Goal: Task Accomplishment & Management: Complete application form

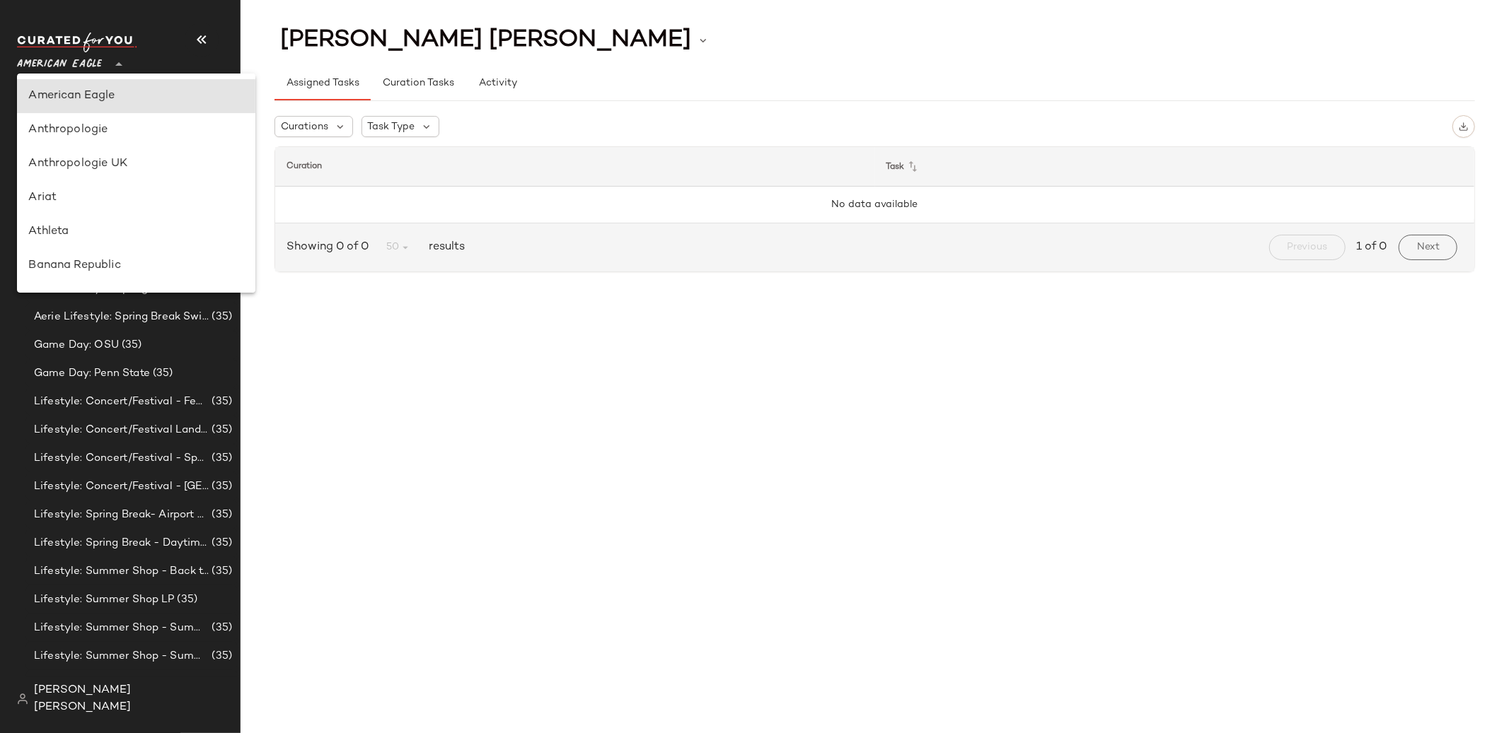
click at [117, 69] on icon at bounding box center [118, 64] width 17 height 17
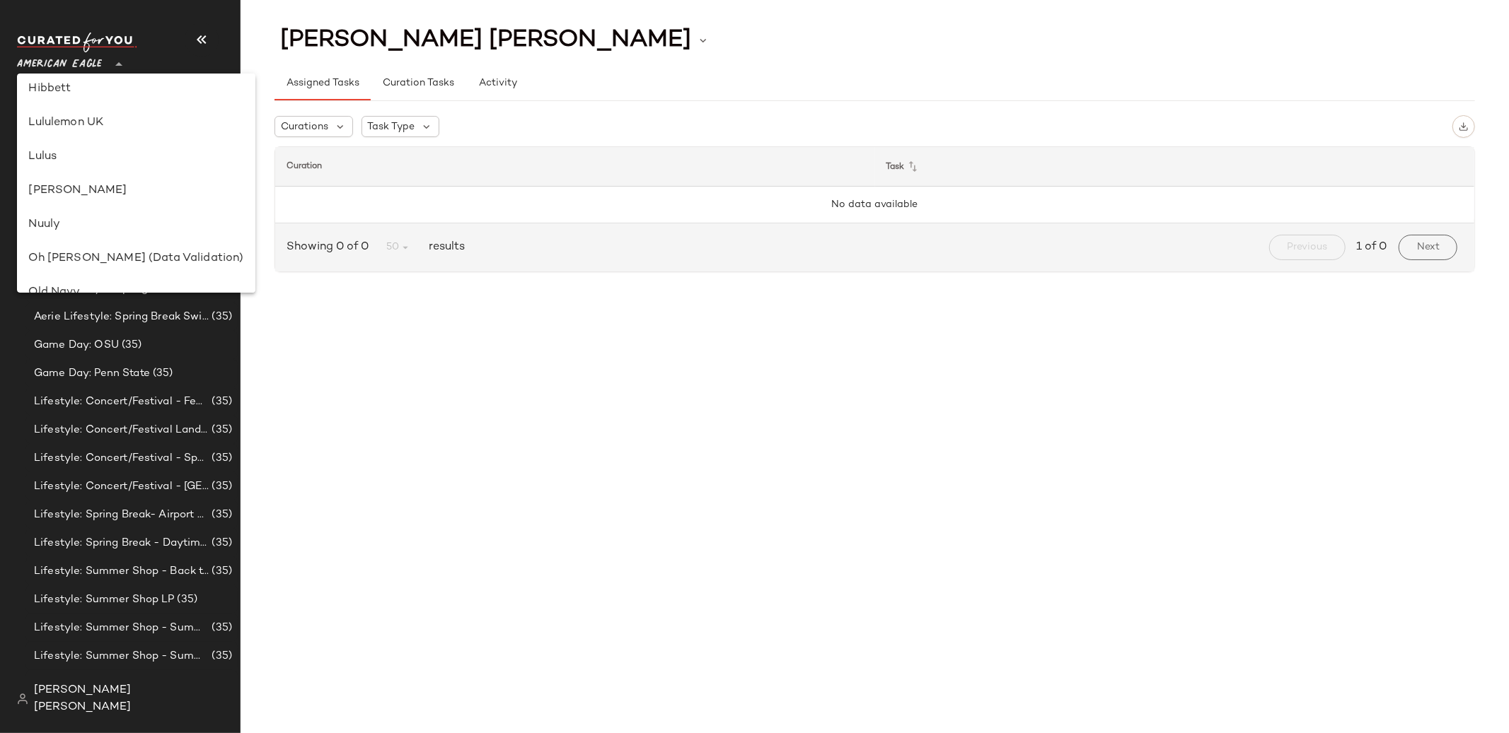
scroll to position [424, 0]
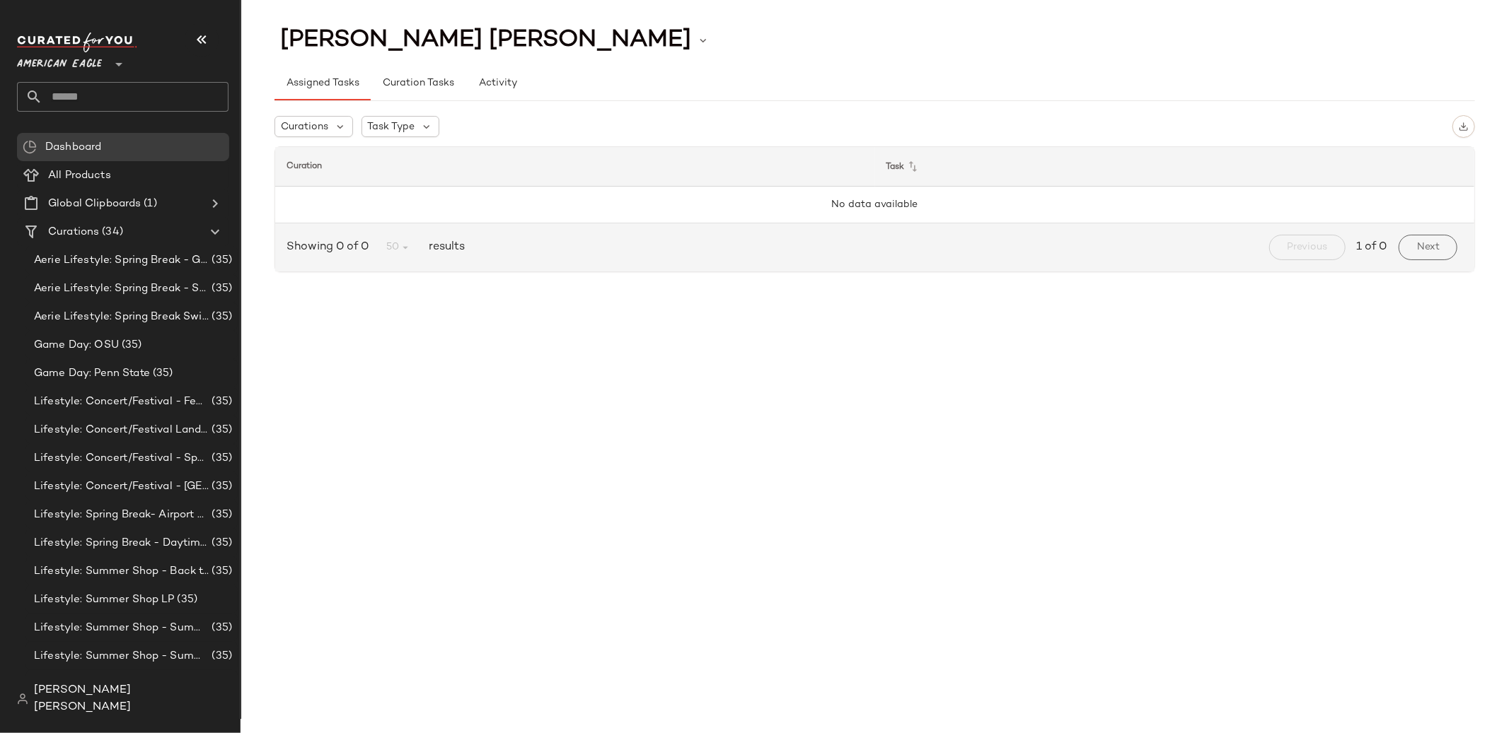
click at [117, 61] on icon at bounding box center [118, 64] width 17 height 17
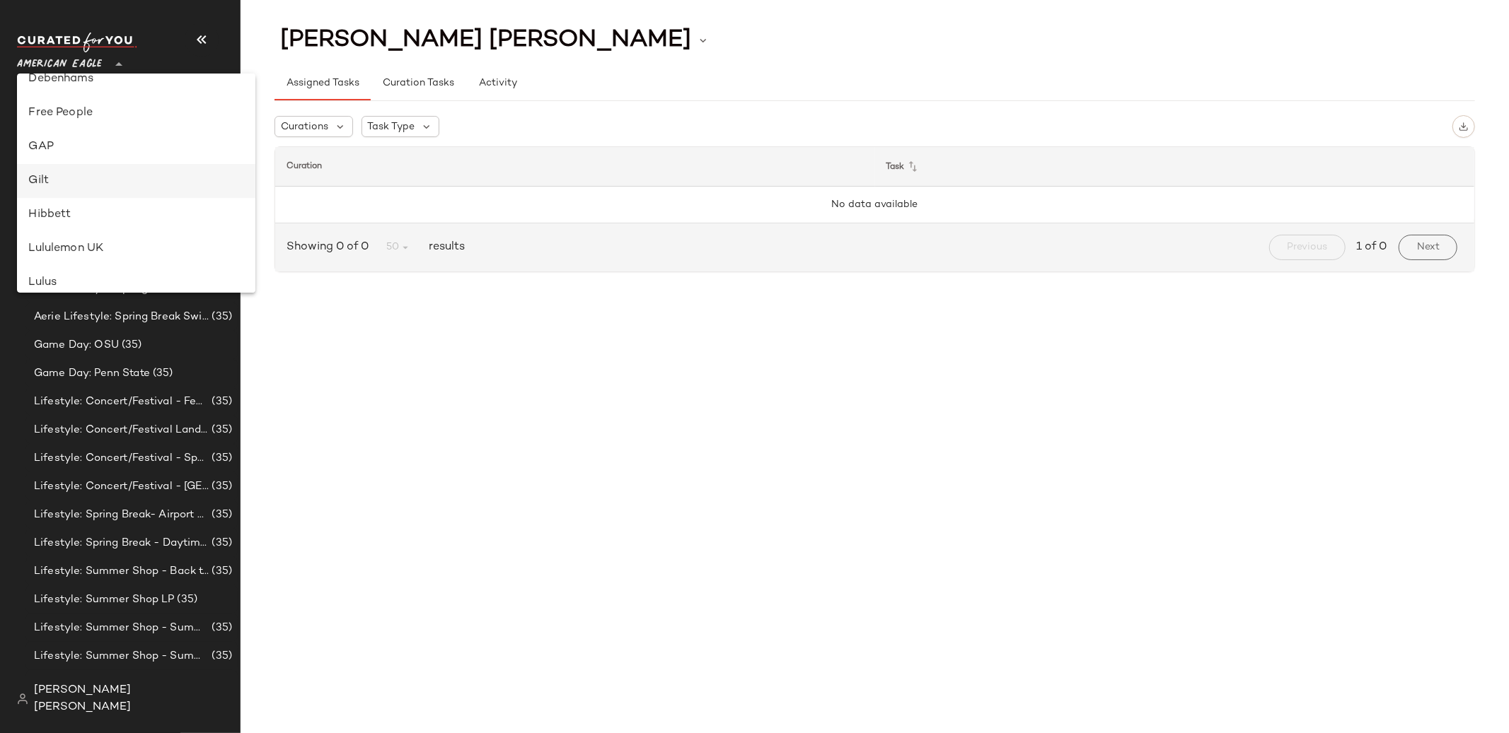
scroll to position [288, 0]
click at [112, 178] on div "Gilt" at bounding box center [135, 181] width 215 height 17
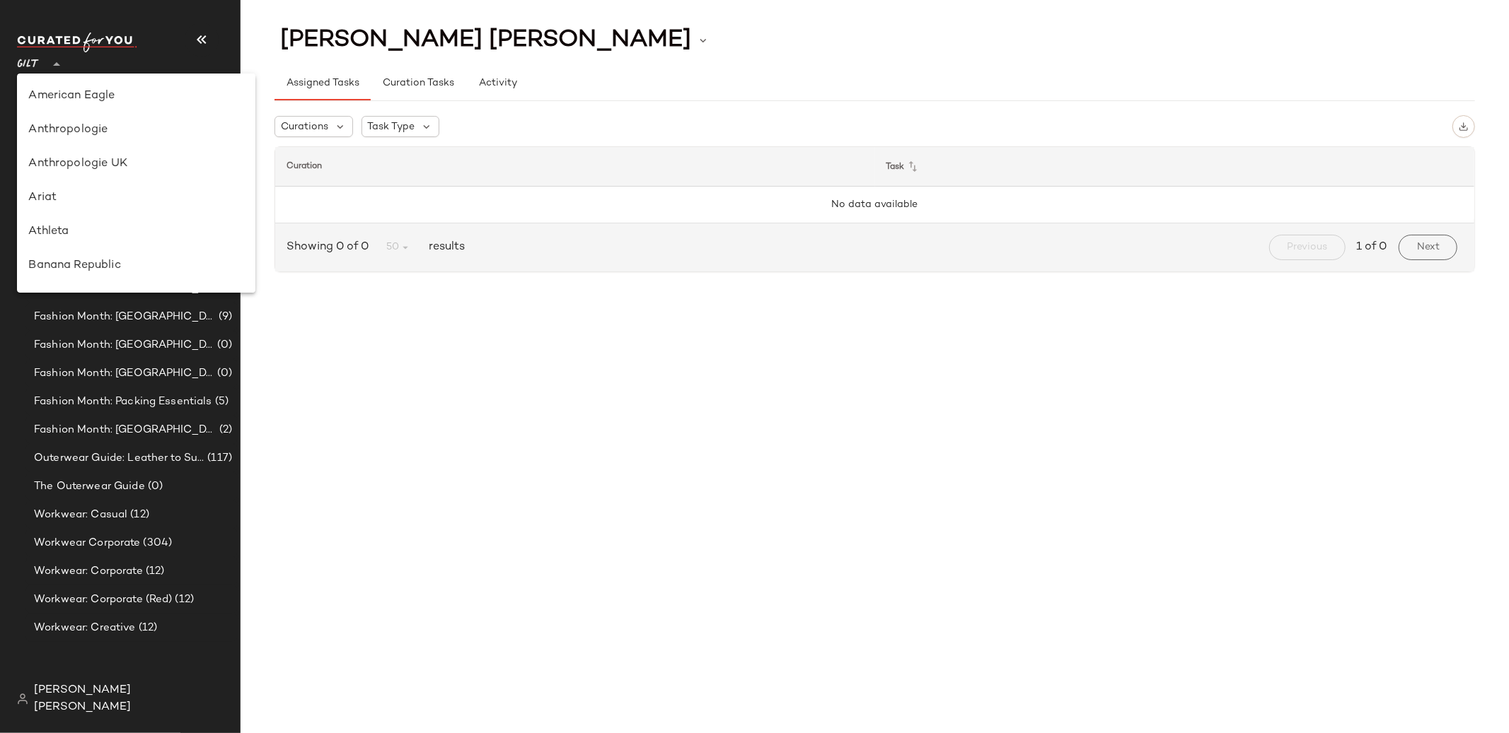
click at [54, 56] on icon at bounding box center [56, 64] width 17 height 17
click at [57, 134] on div "Rue La La" at bounding box center [135, 132] width 215 height 17
type input "**"
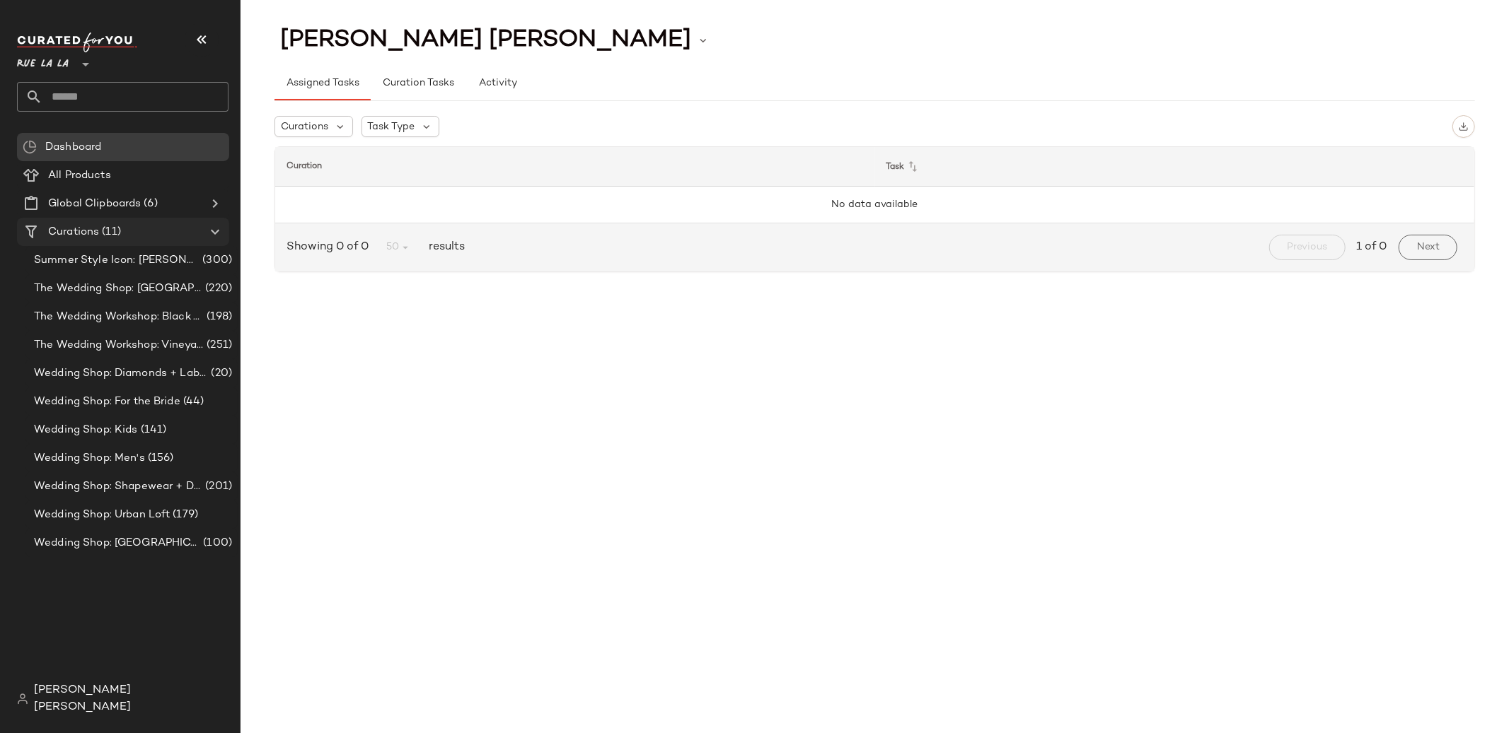
click at [135, 221] on Curations "Curations (11)" at bounding box center [123, 232] width 212 height 28
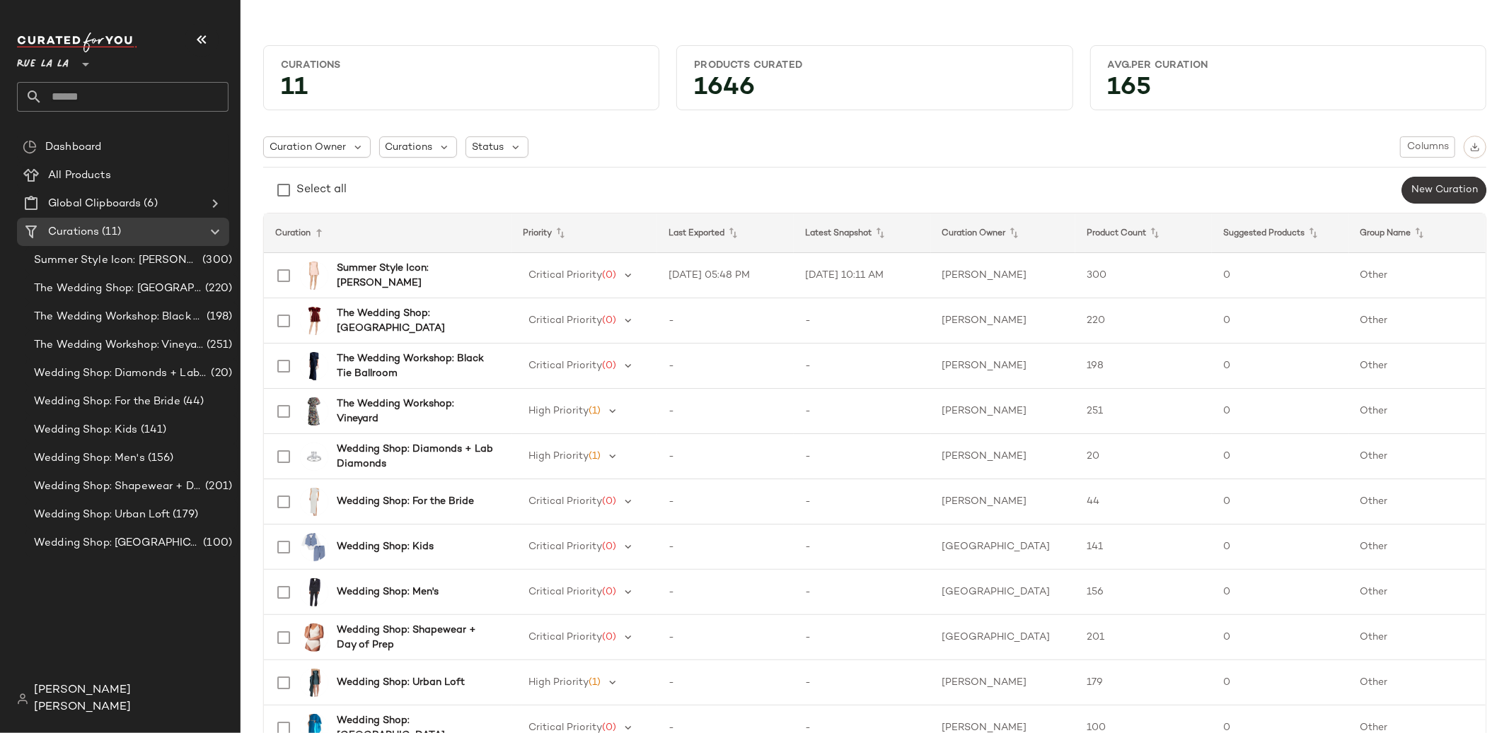
click at [1414, 191] on span "New Curation" at bounding box center [1443, 190] width 67 height 11
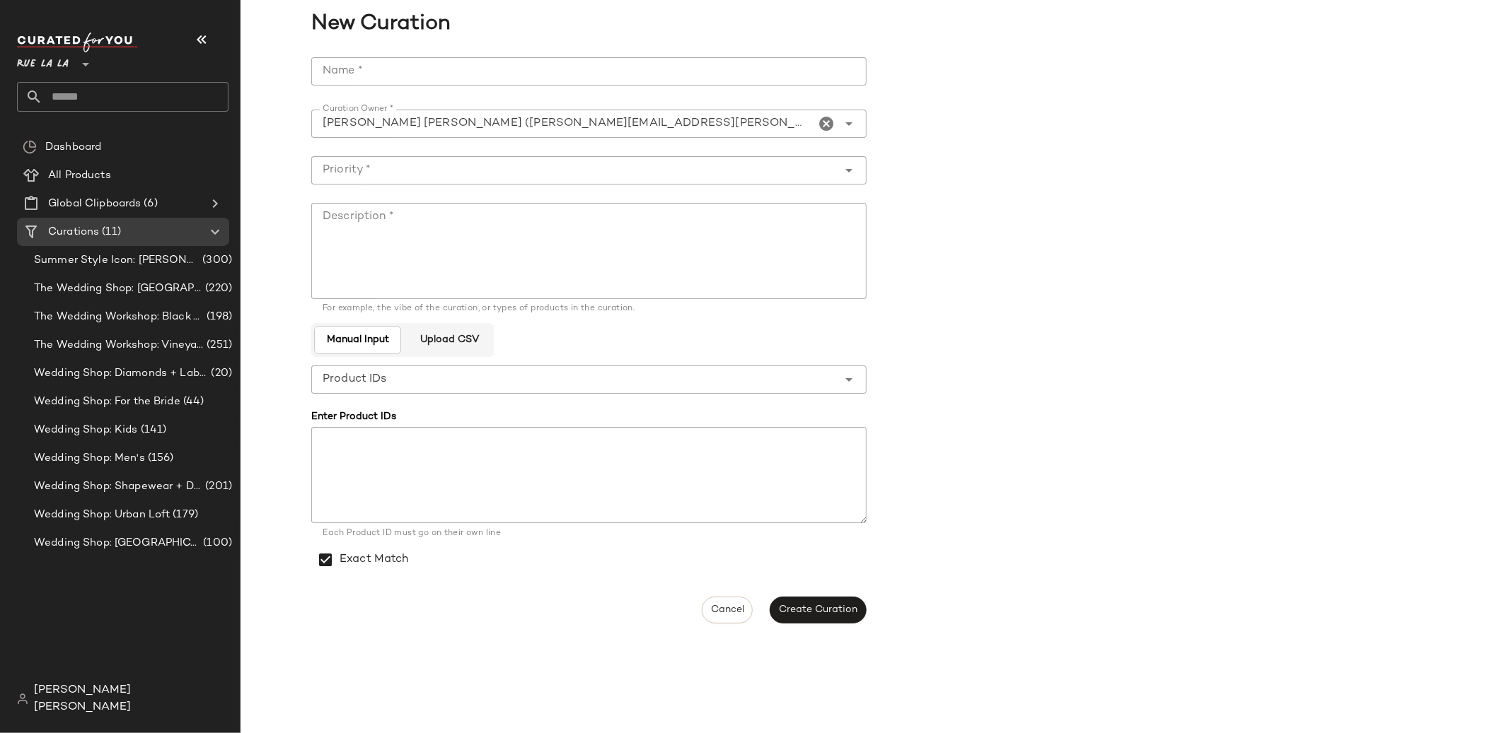
click at [632, 78] on input "Name *" at bounding box center [588, 71] width 555 height 28
type input "**********"
click at [609, 178] on div at bounding box center [574, 170] width 527 height 28
click at [924, 197] on form "**********" at bounding box center [874, 340] width 1127 height 583
click at [788, 617] on button "Create Curation" at bounding box center [817, 610] width 96 height 27
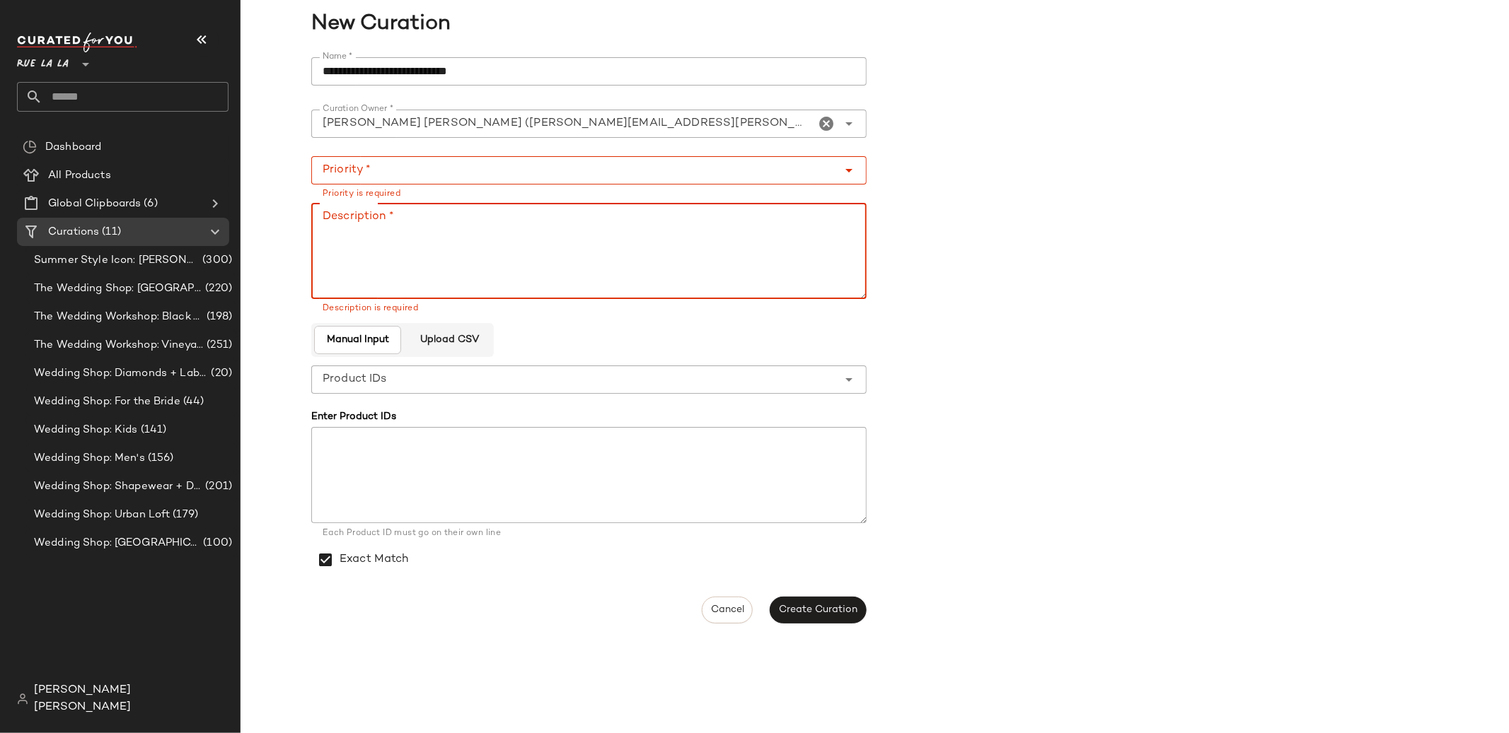
click at [686, 233] on textarea "Description *" at bounding box center [588, 251] width 555 height 96
type textarea "**********"
click at [661, 169] on input "Priority *" at bounding box center [574, 170] width 527 height 17
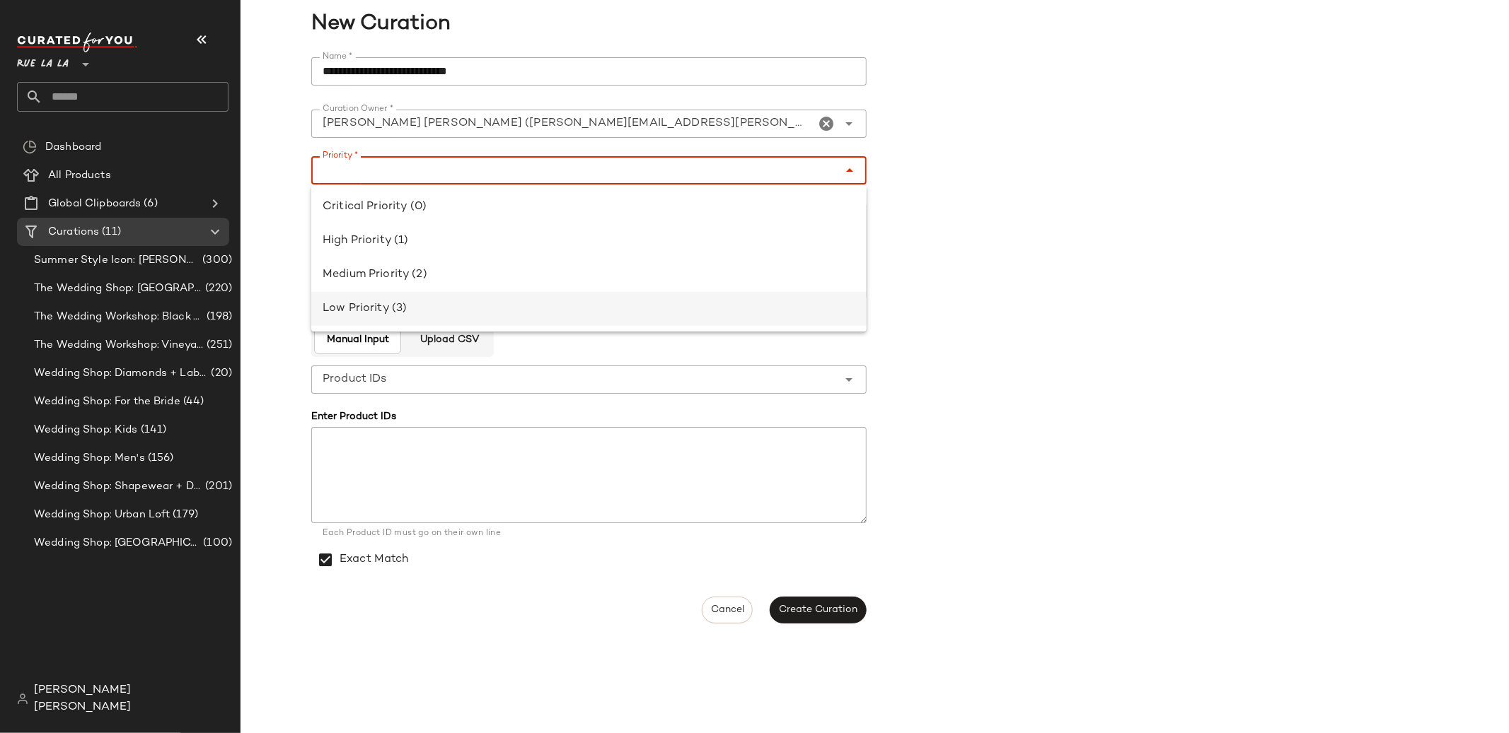
click at [648, 301] on div "Low Priority (3)" at bounding box center [588, 309] width 533 height 17
type input "**********"
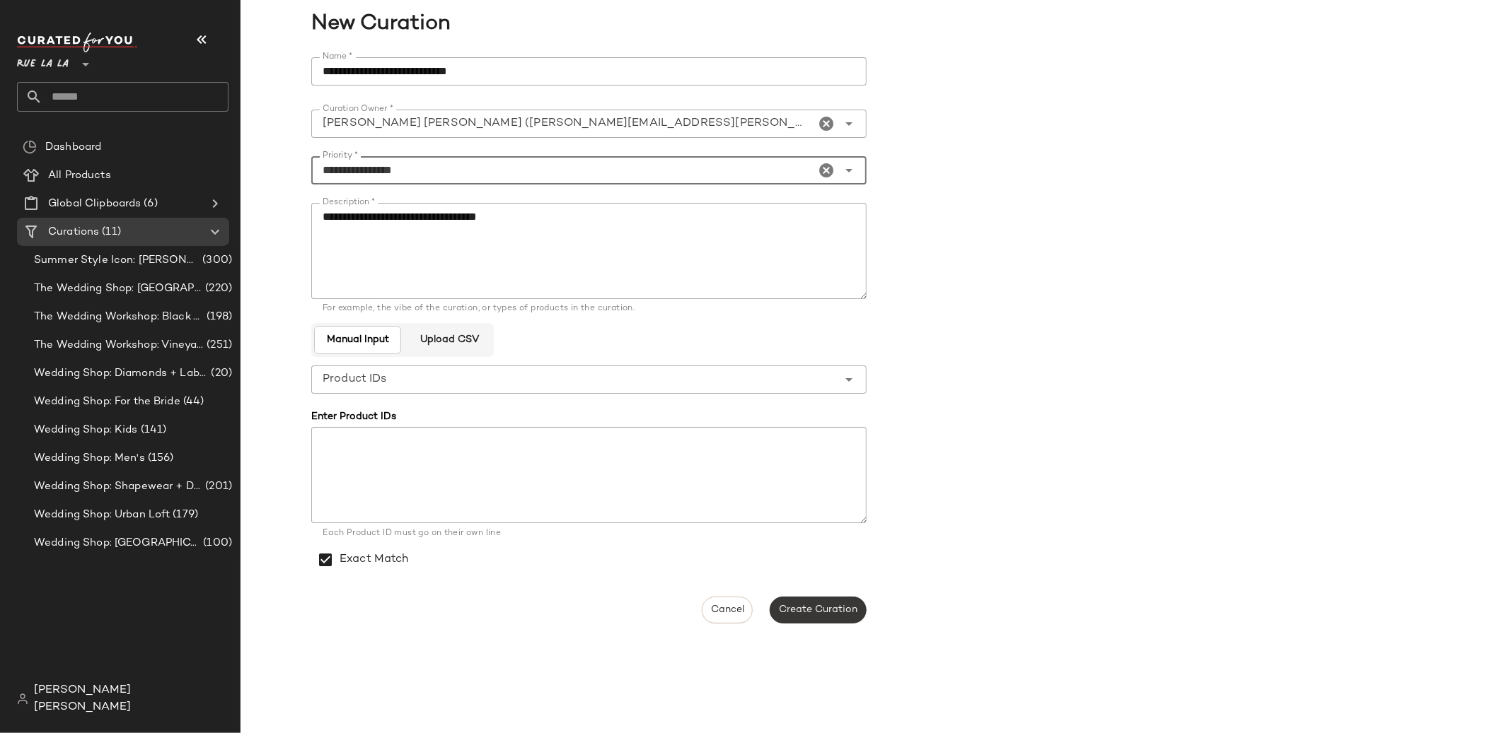
click at [806, 616] on button "Create Curation" at bounding box center [817, 610] width 96 height 27
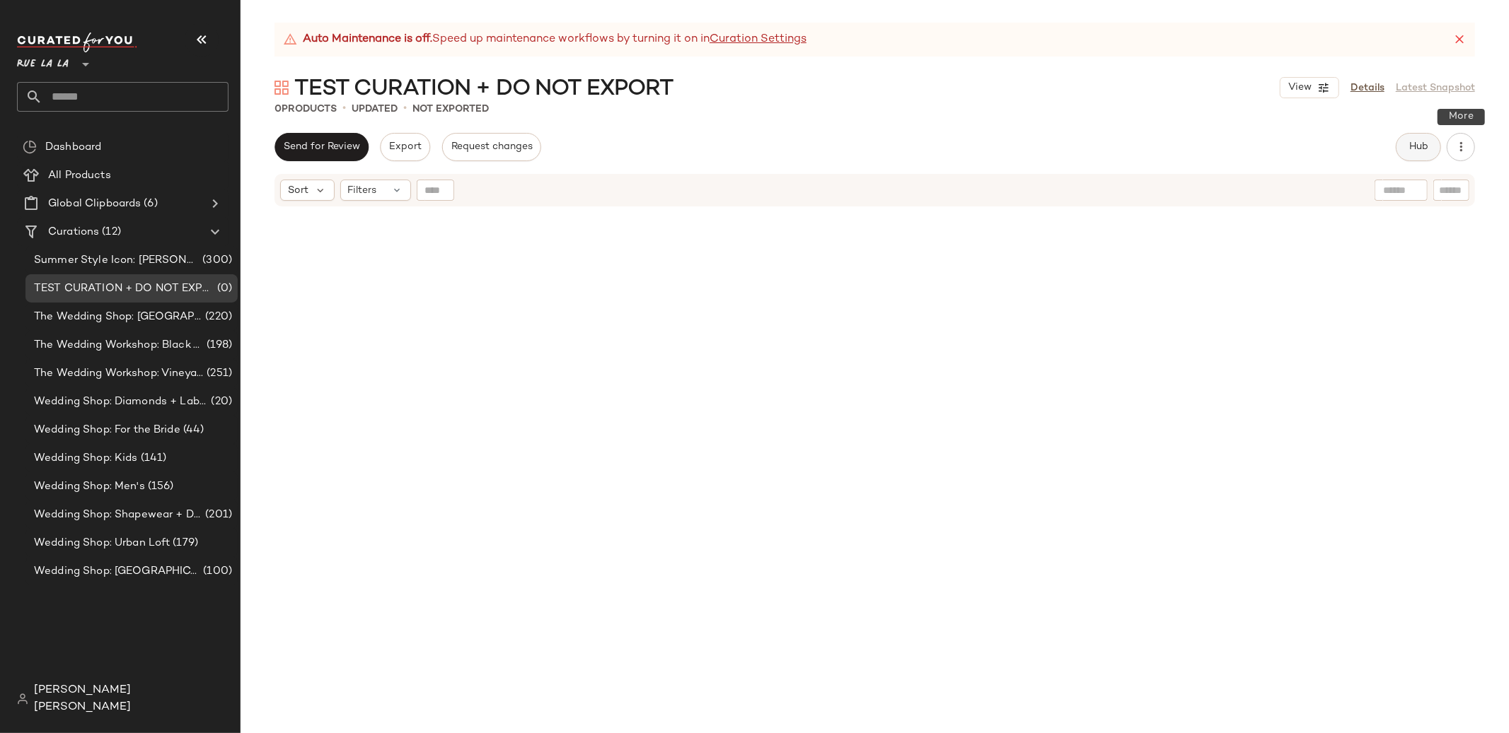
click at [1414, 145] on button "Hub" at bounding box center [1417, 147] width 45 height 28
click at [283, 129] on div "Auto Maintenance is off. Speed up maintenance workflows by turning it on in Cur…" at bounding box center [874, 378] width 1268 height 711
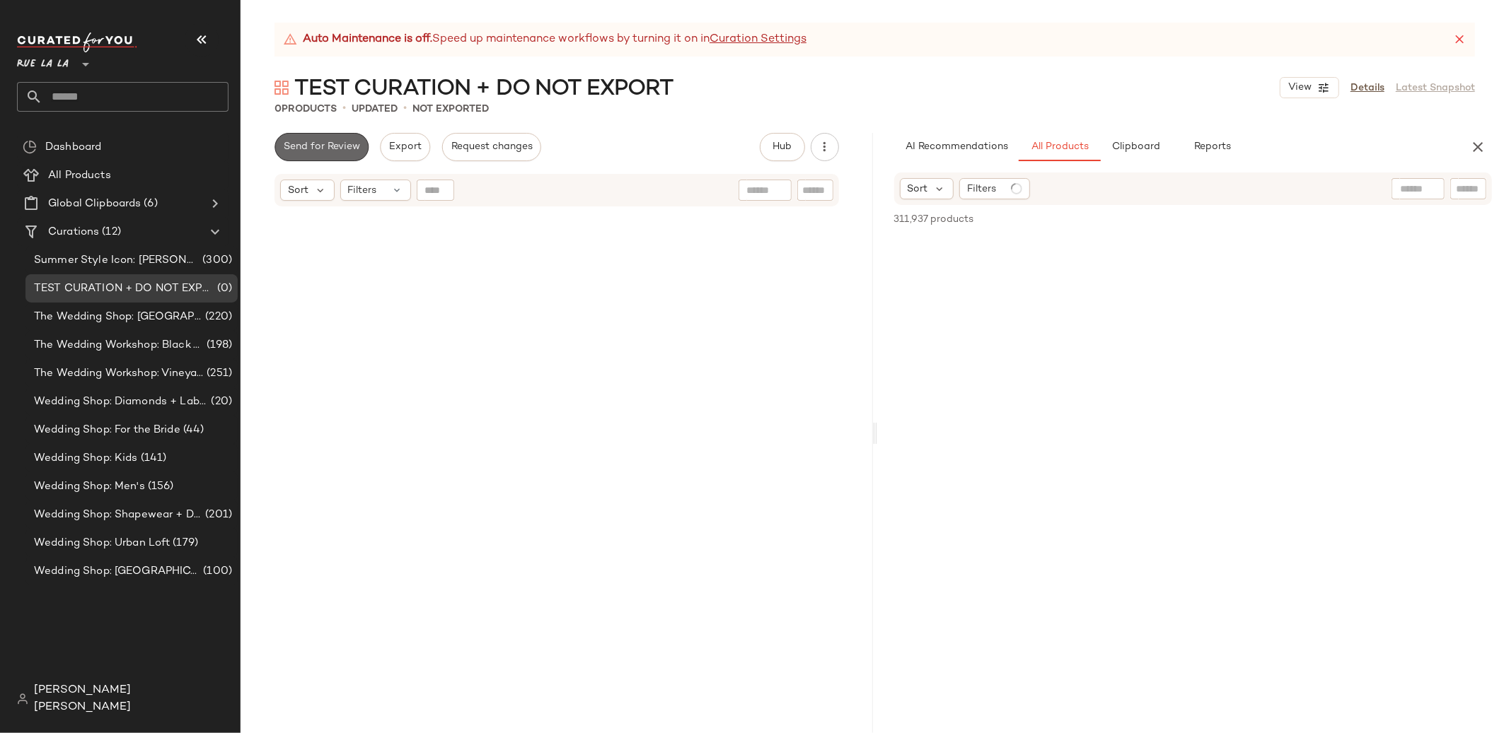
click at [289, 142] on span "Send for Review" at bounding box center [321, 146] width 77 height 11
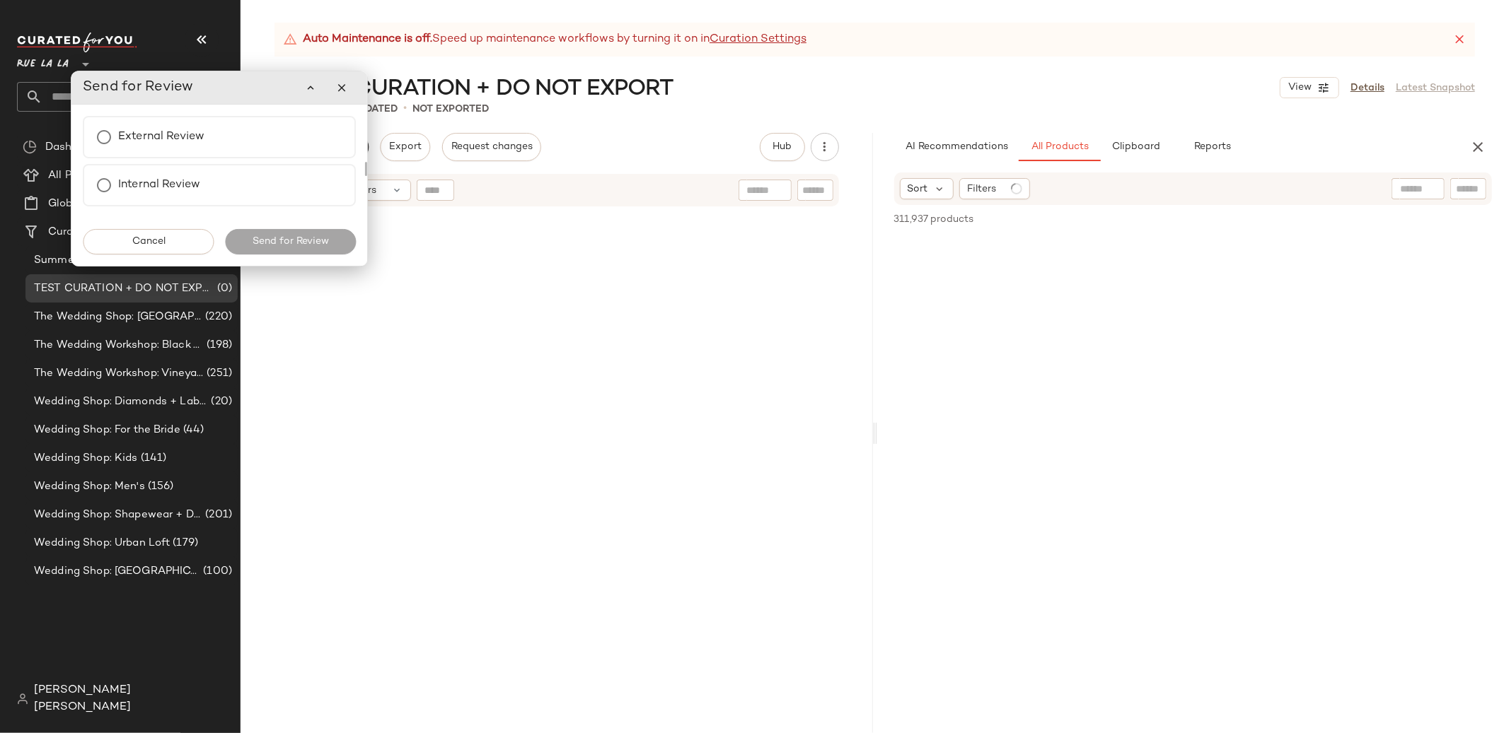
click at [289, 142] on div "External Review" at bounding box center [219, 137] width 273 height 42
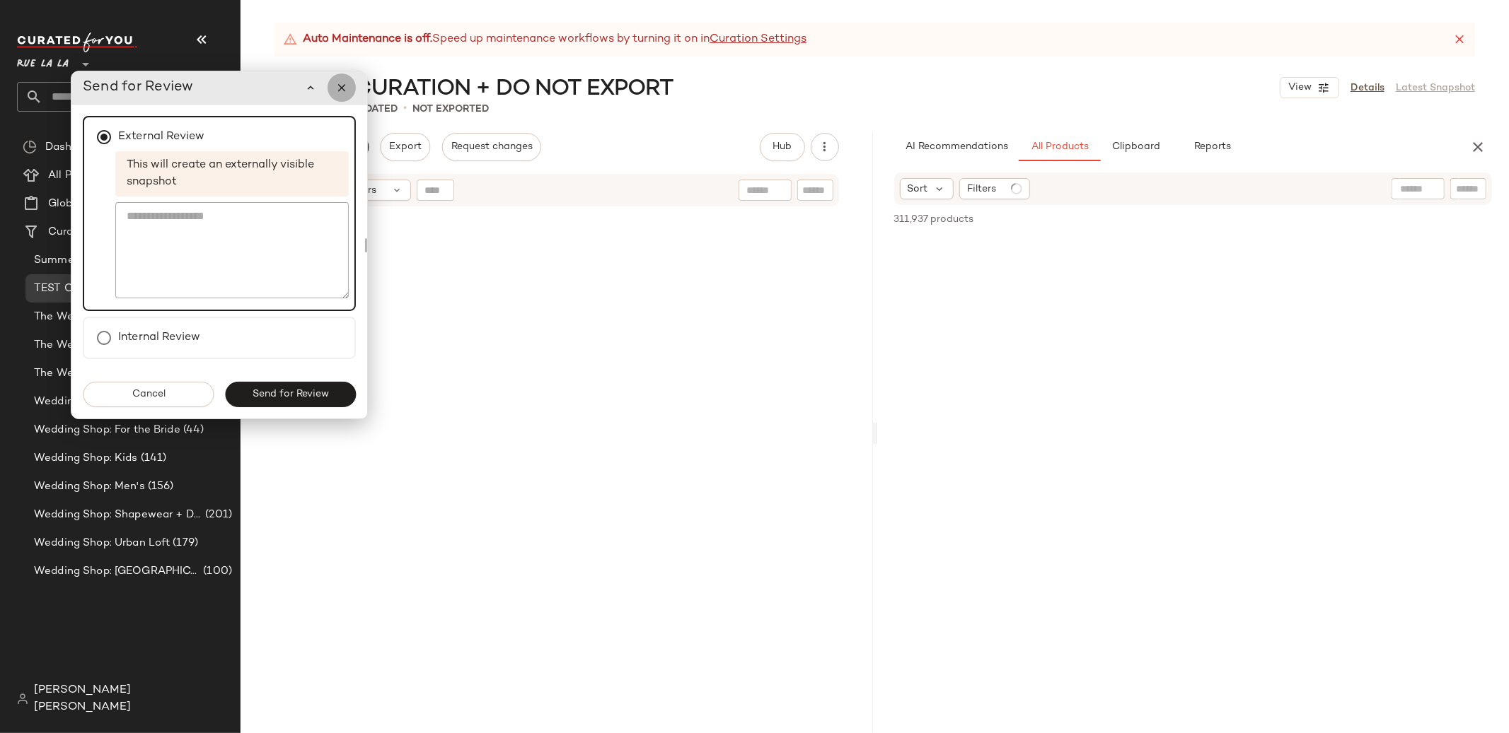
click at [346, 91] on icon "button" at bounding box center [341, 87] width 13 height 13
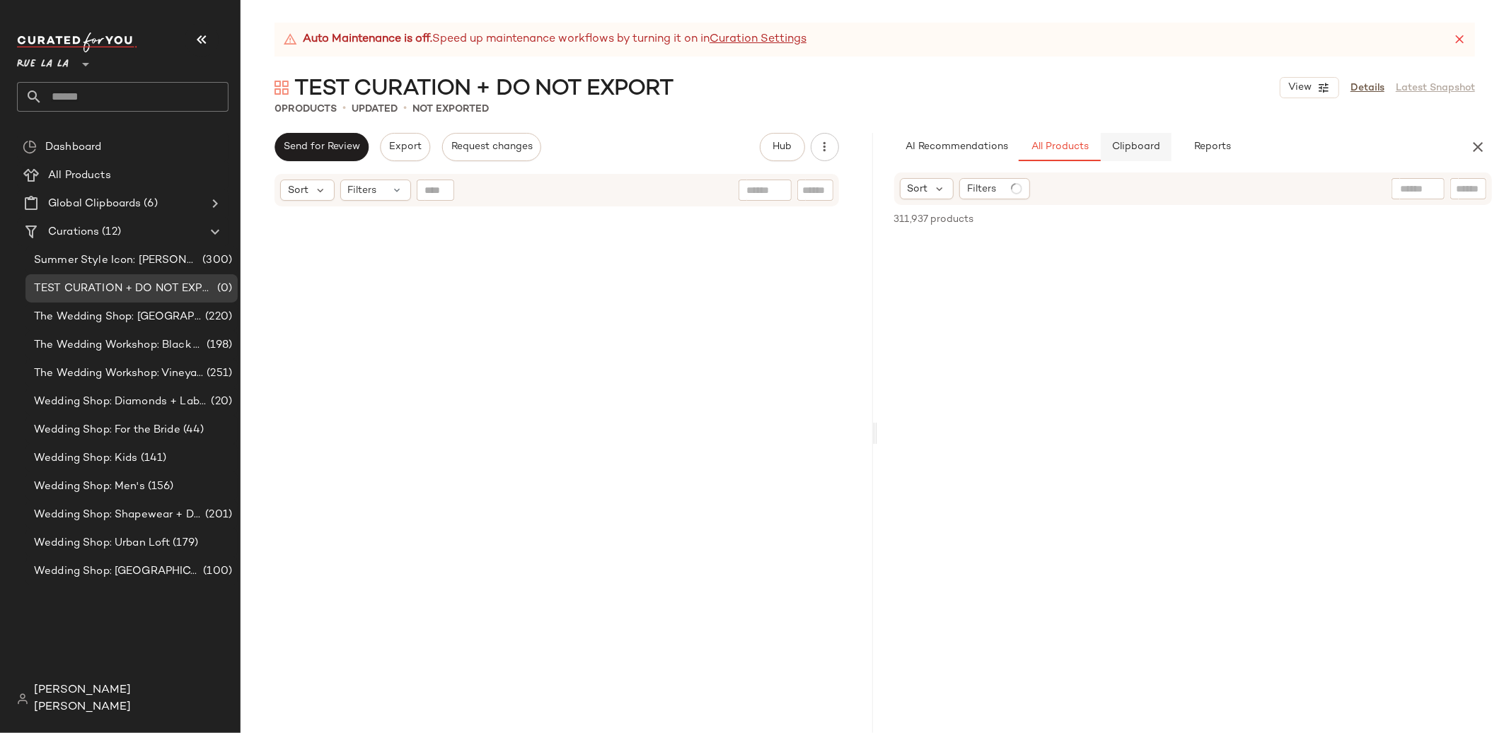
click at [1132, 143] on span "Clipboard" at bounding box center [1135, 146] width 49 height 11
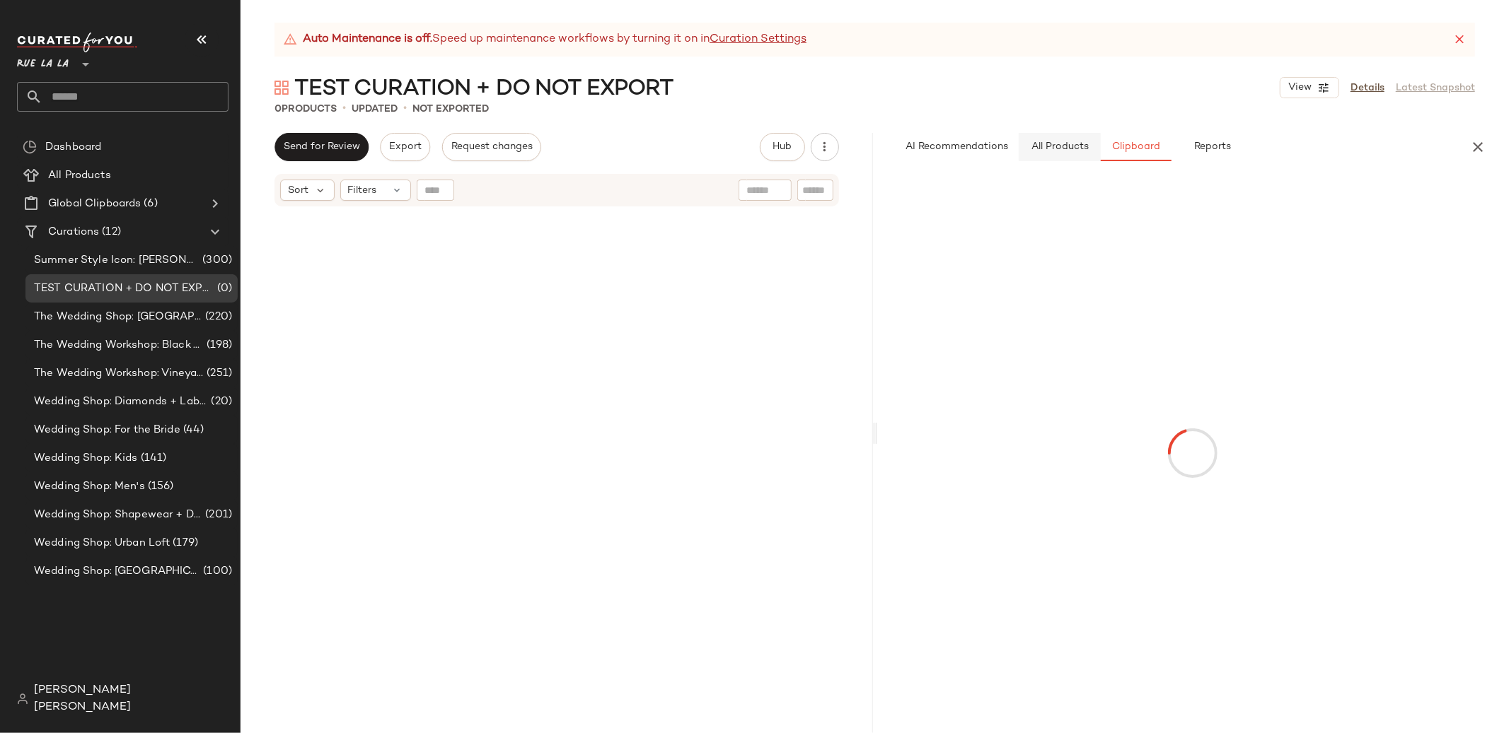
click at [1063, 142] on span "All Products" at bounding box center [1059, 146] width 58 height 11
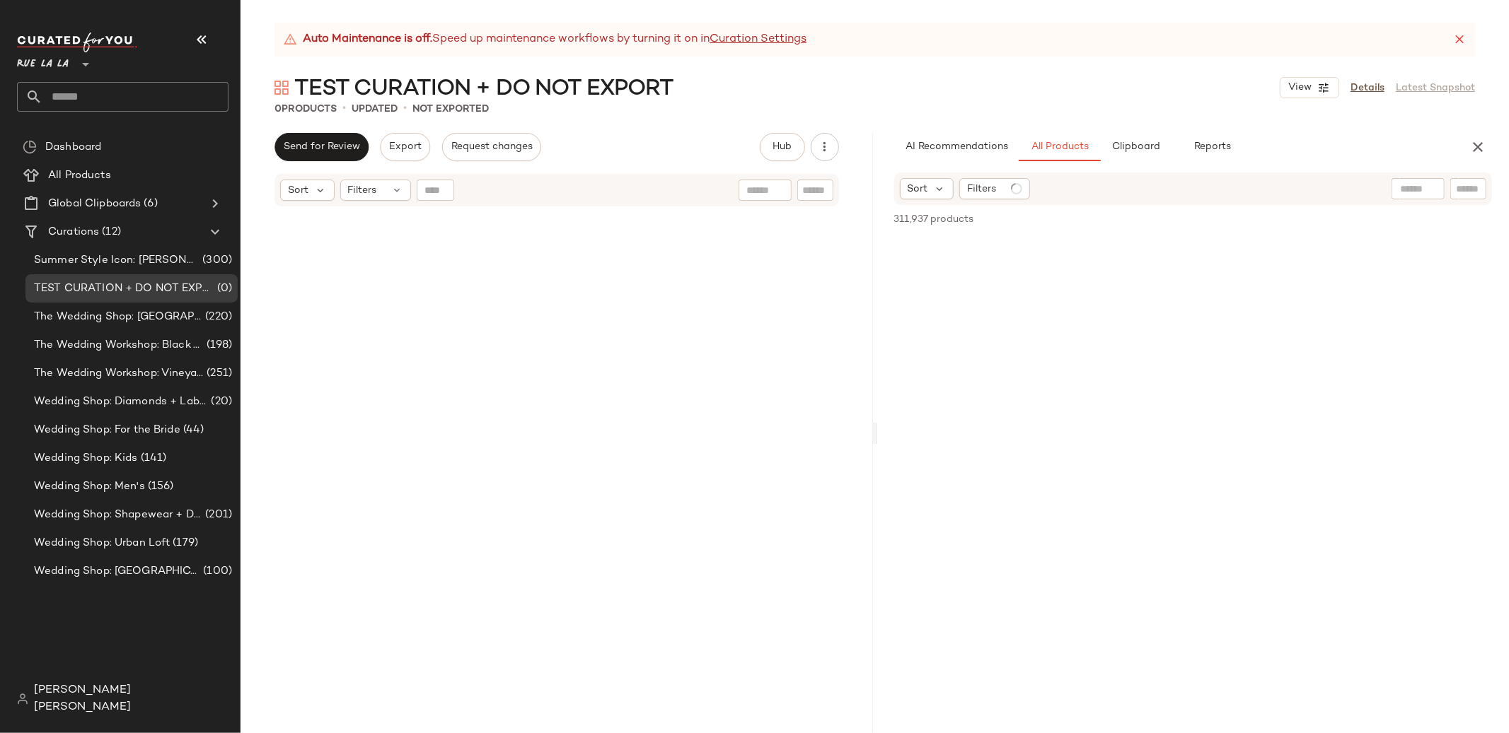
click at [927, 96] on div "TEST CURATION + DO NOT EXPORT View Details Latest Snapshot" at bounding box center [874, 88] width 1268 height 28
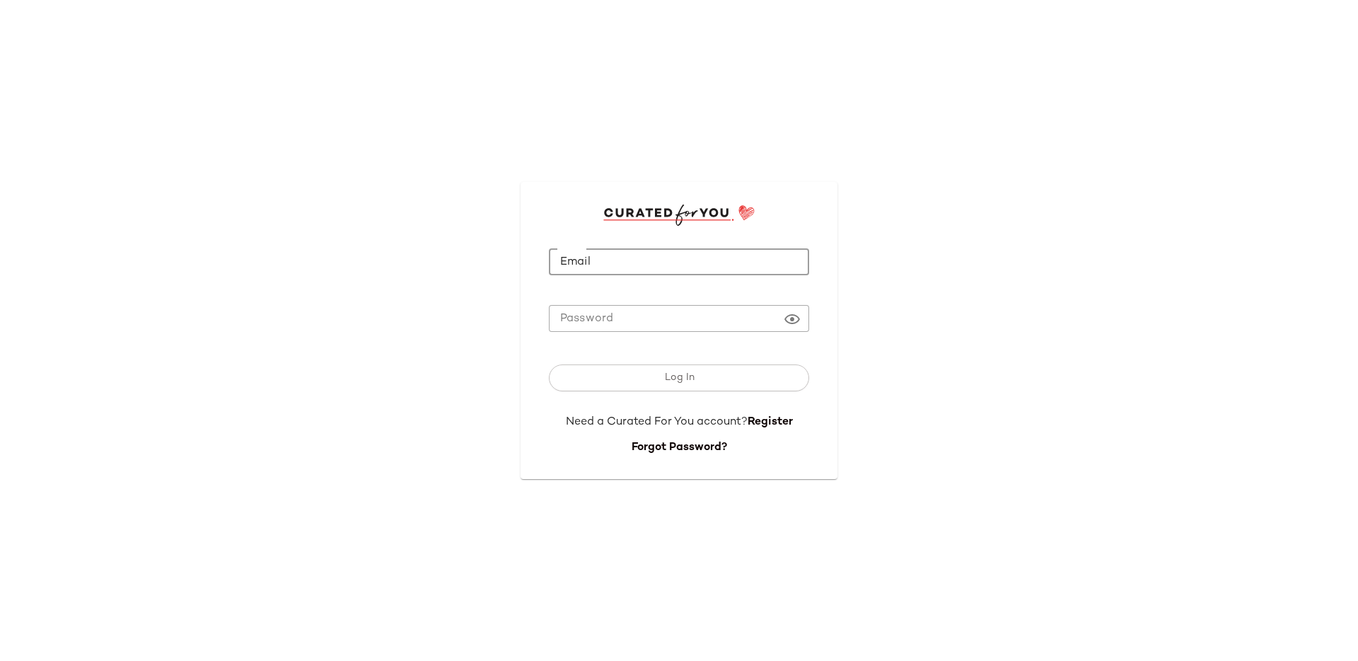
click at [598, 254] on input "Email" at bounding box center [679, 262] width 260 height 28
type input "**********"
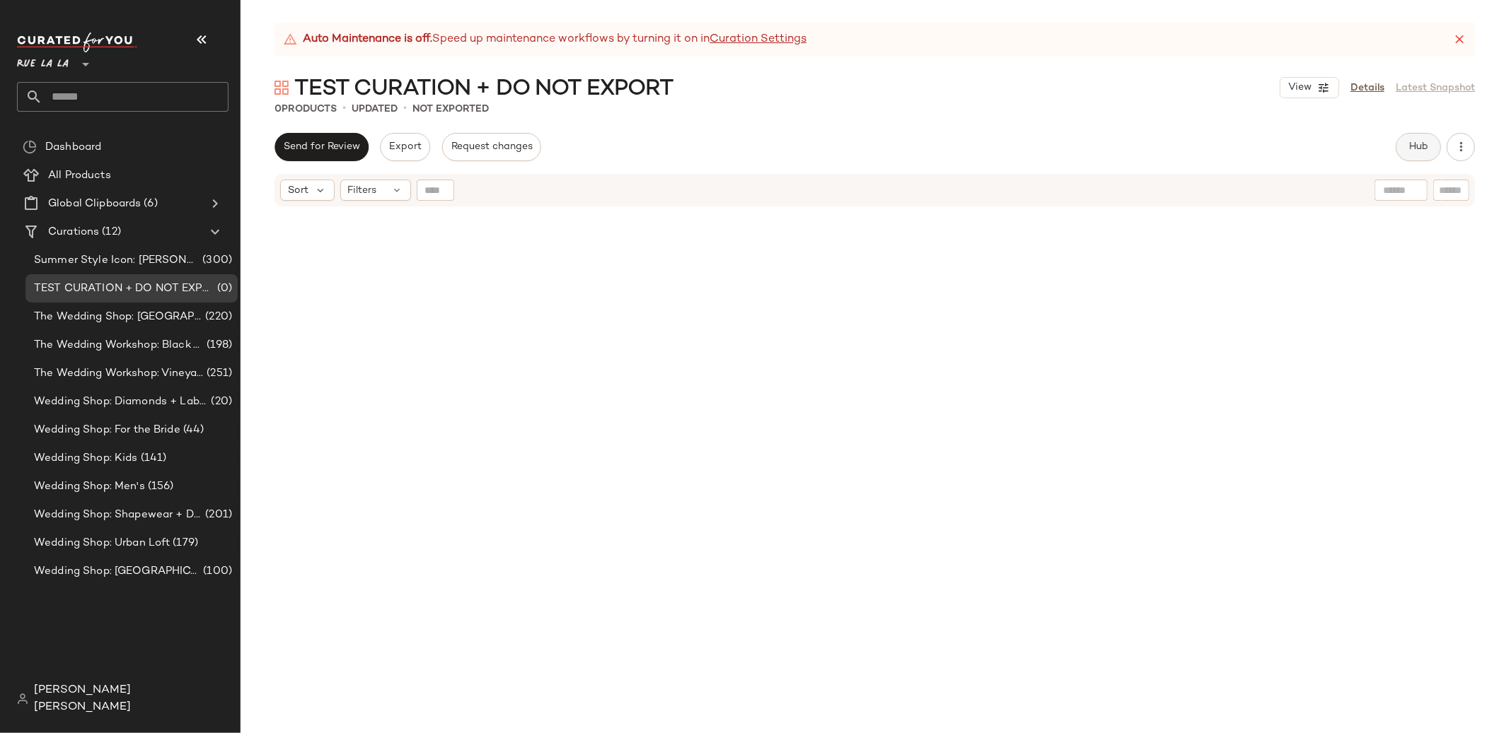
click at [1416, 141] on span "Hub" at bounding box center [1418, 146] width 20 height 11
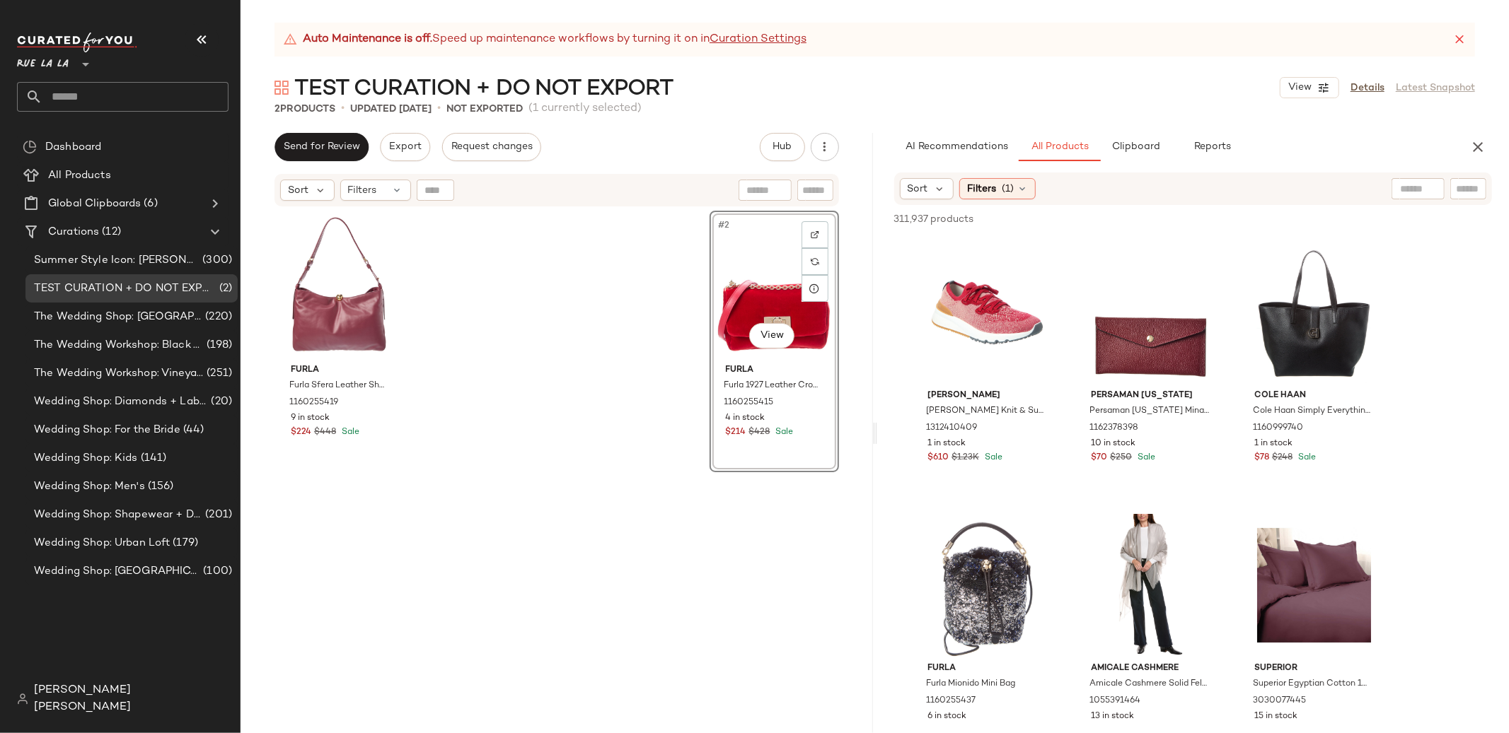
click at [1182, 117] on div "Auto Maintenance is off. Speed up maintenance workflows by turning it on in Cur…" at bounding box center [874, 378] width 1268 height 711
click at [358, 147] on span "Send for Review" at bounding box center [321, 146] width 77 height 11
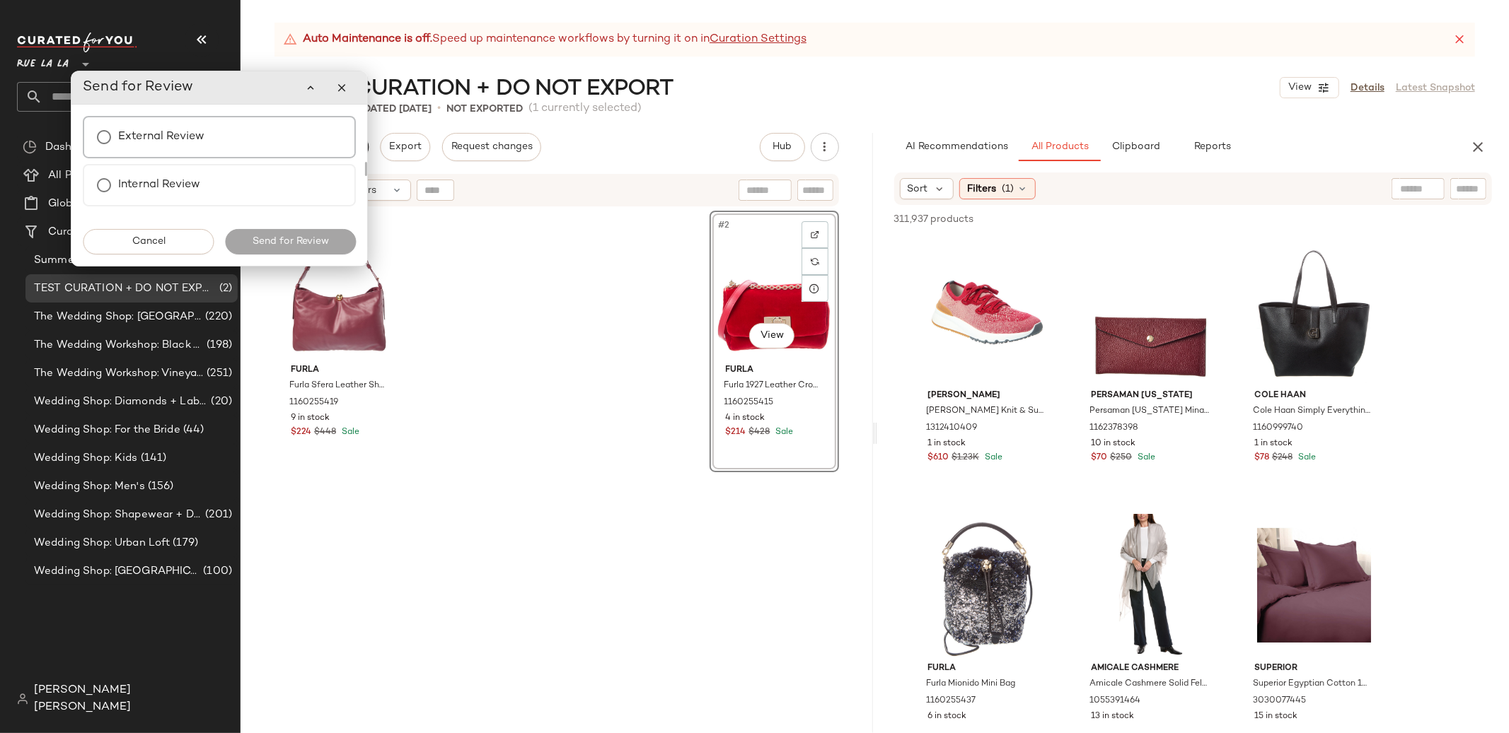
click at [267, 149] on div "External Review" at bounding box center [219, 137] width 273 height 42
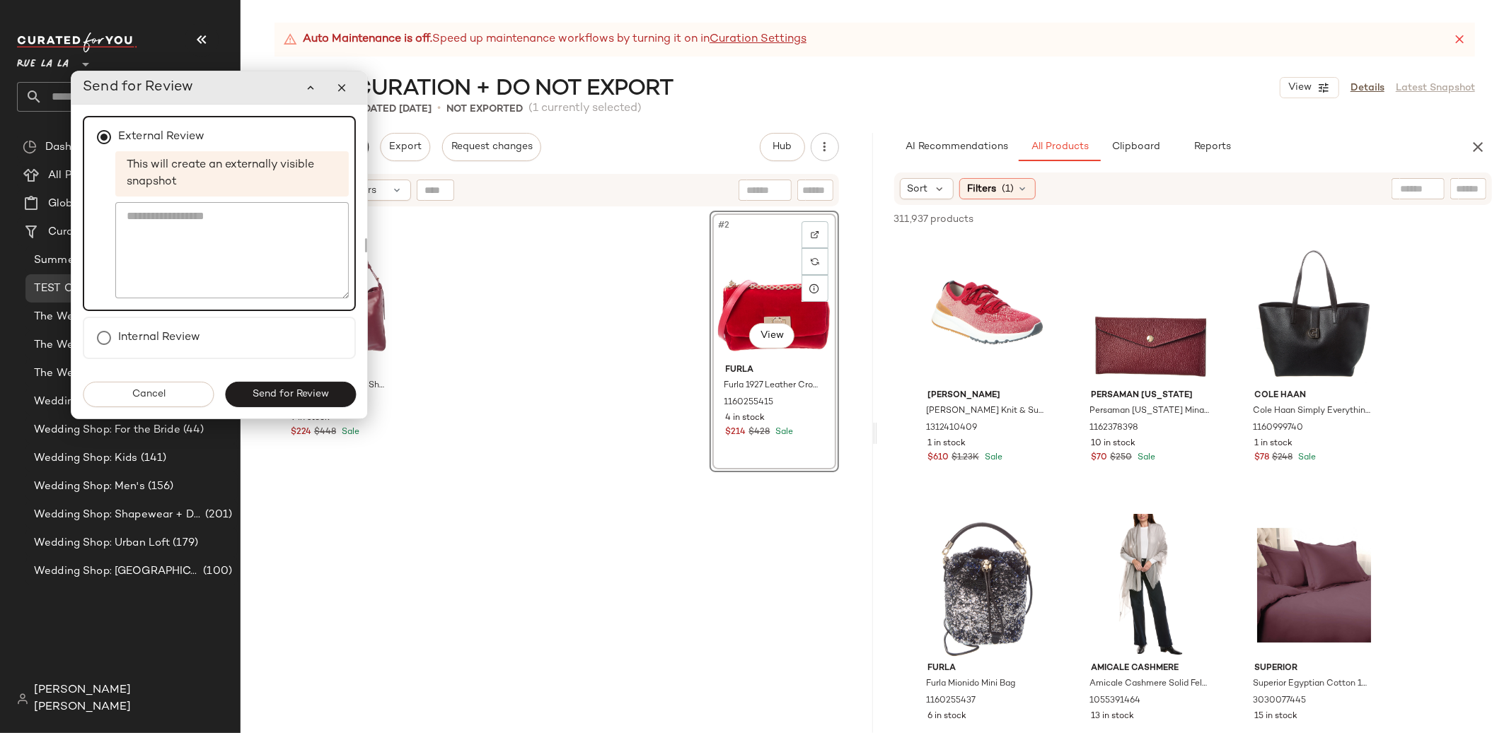
click at [255, 221] on textarea at bounding box center [231, 250] width 233 height 96
type textarea "**********"
click at [284, 393] on span "Send for Review" at bounding box center [290, 394] width 77 height 11
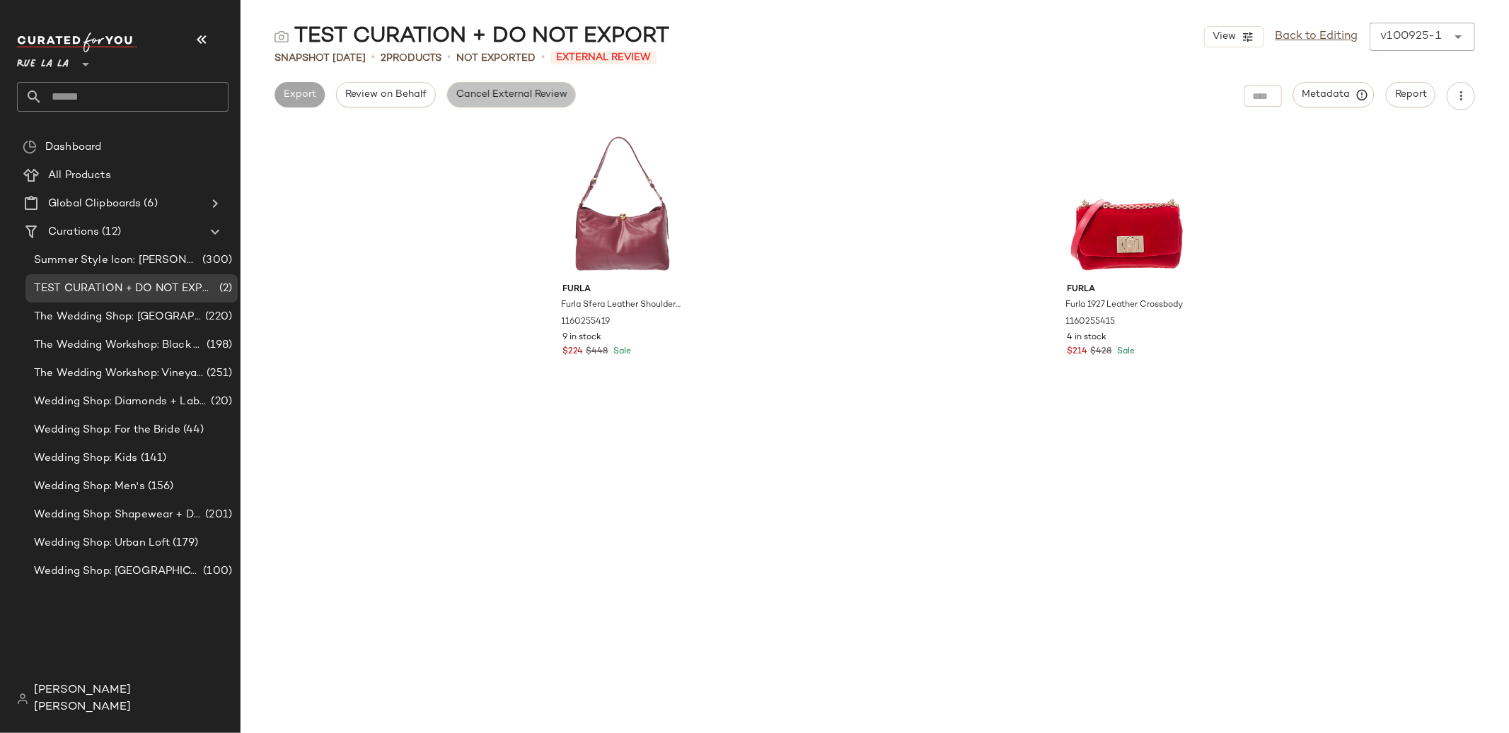
click at [508, 92] on span "Cancel External Review" at bounding box center [511, 94] width 112 height 11
click at [1473, 100] on button "button" at bounding box center [1460, 96] width 28 height 28
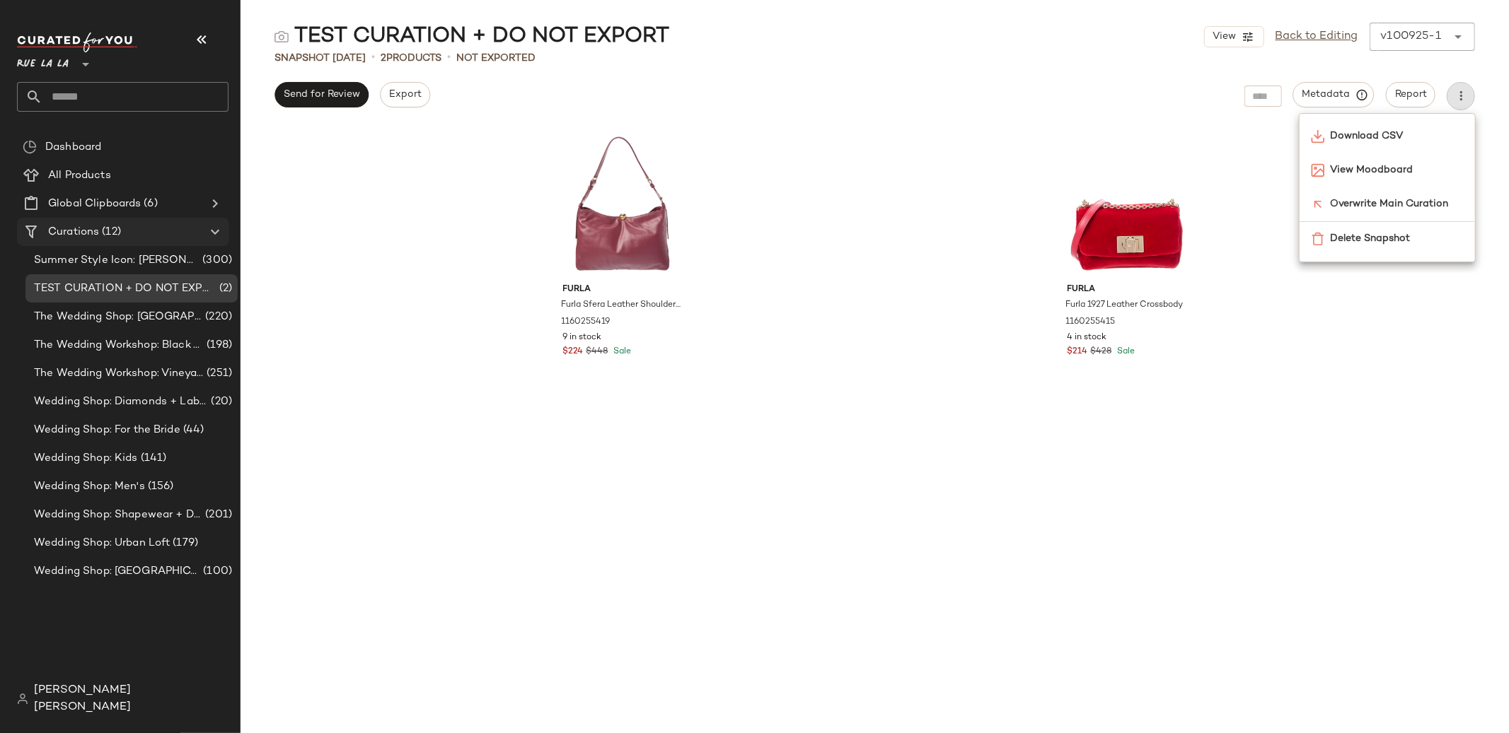
click at [153, 226] on div "Curations (12)" at bounding box center [124, 232] width 160 height 16
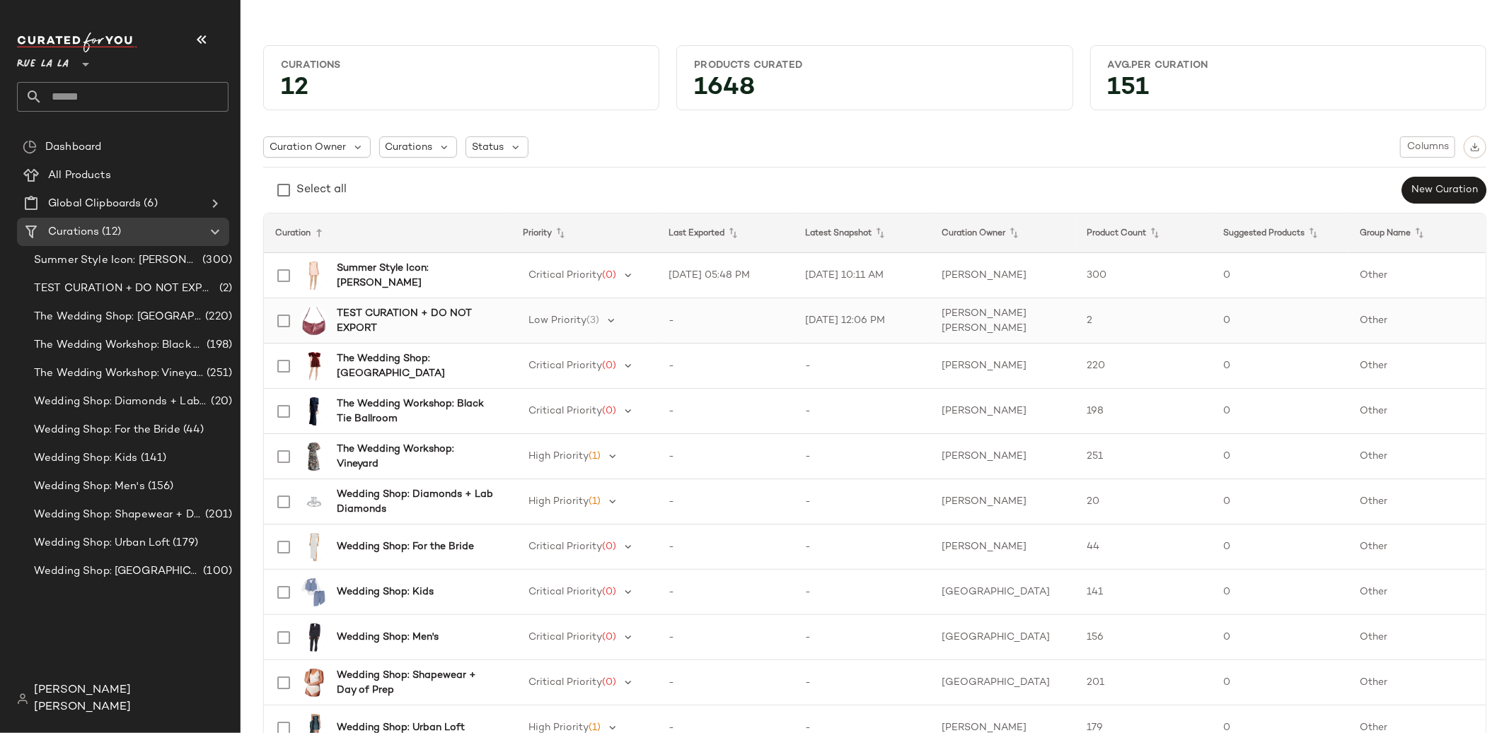
click at [523, 336] on td "Low Priority (3)" at bounding box center [584, 320] width 146 height 45
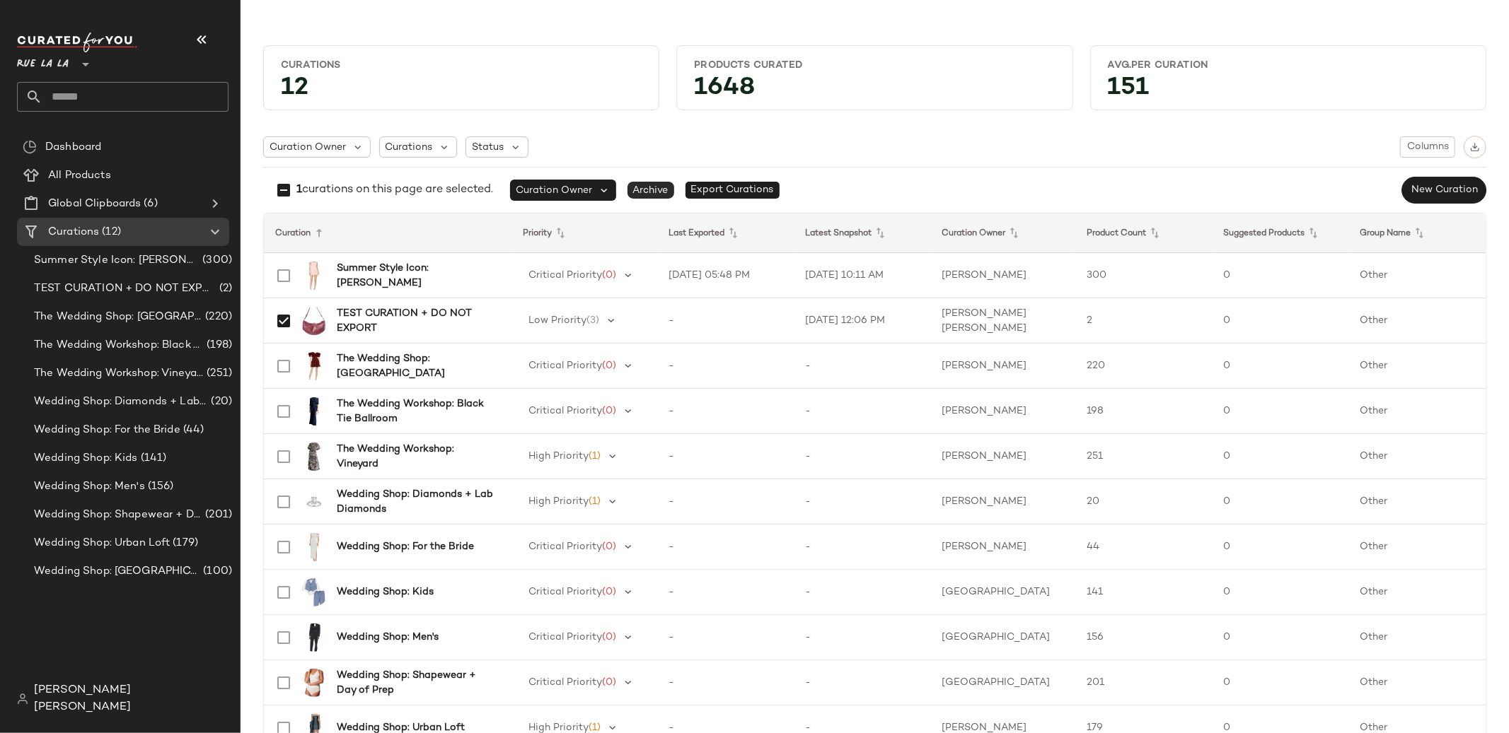
click at [653, 186] on span "Archive" at bounding box center [650, 190] width 47 height 17
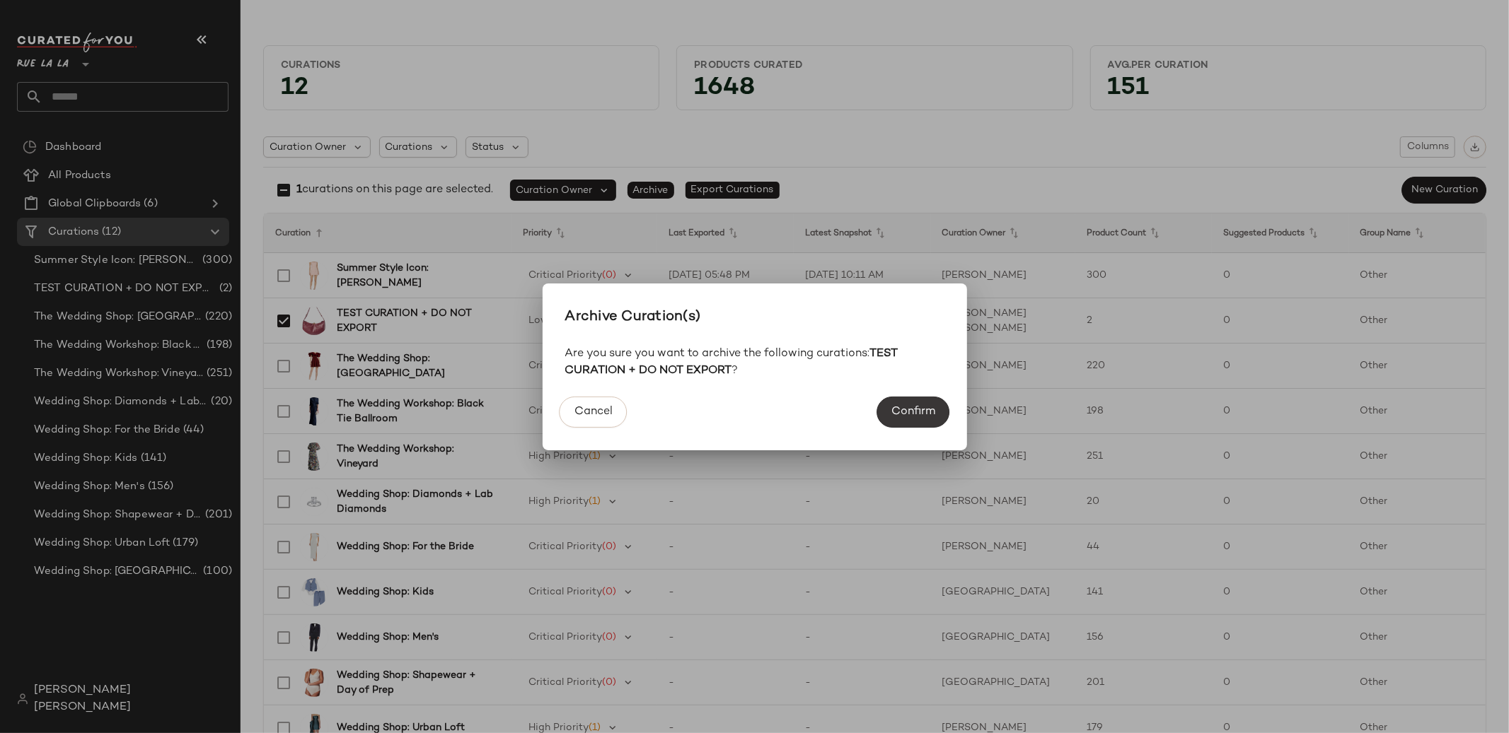
click at [917, 421] on button "Confirm" at bounding box center [912, 412] width 73 height 31
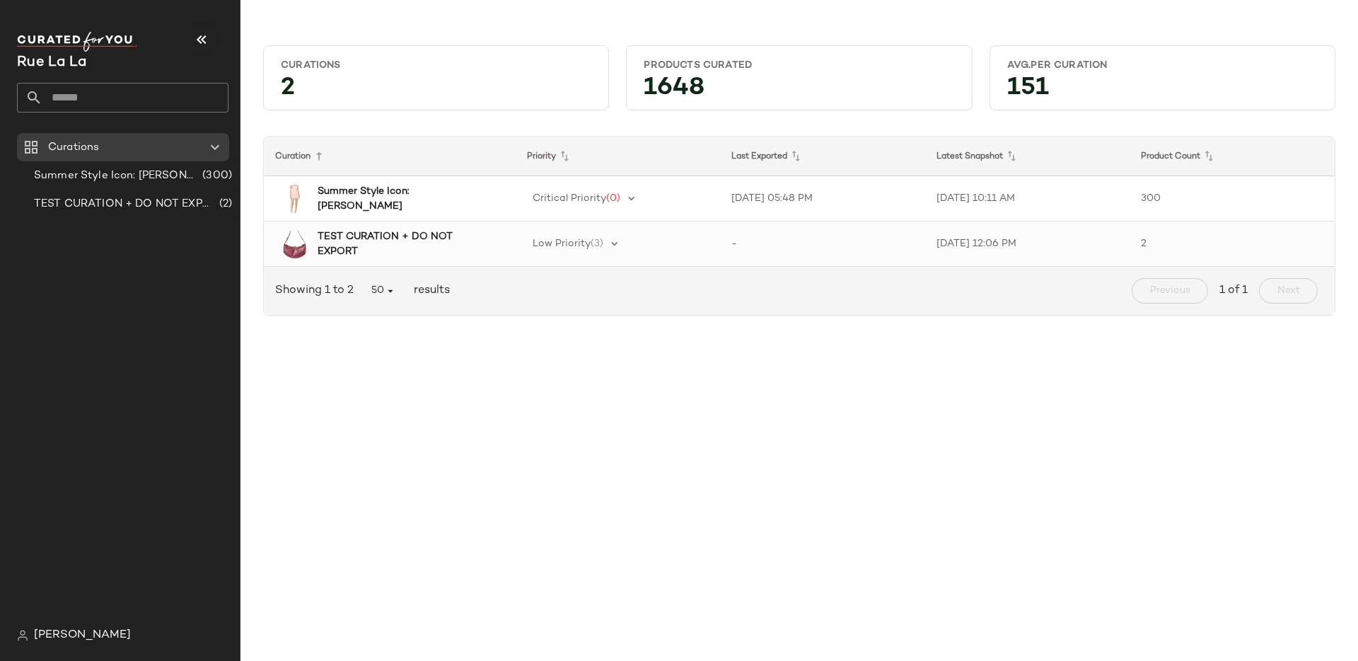
click at [386, 234] on b "TEST CURATION + DO NOT EXPORT" at bounding box center [404, 244] width 173 height 30
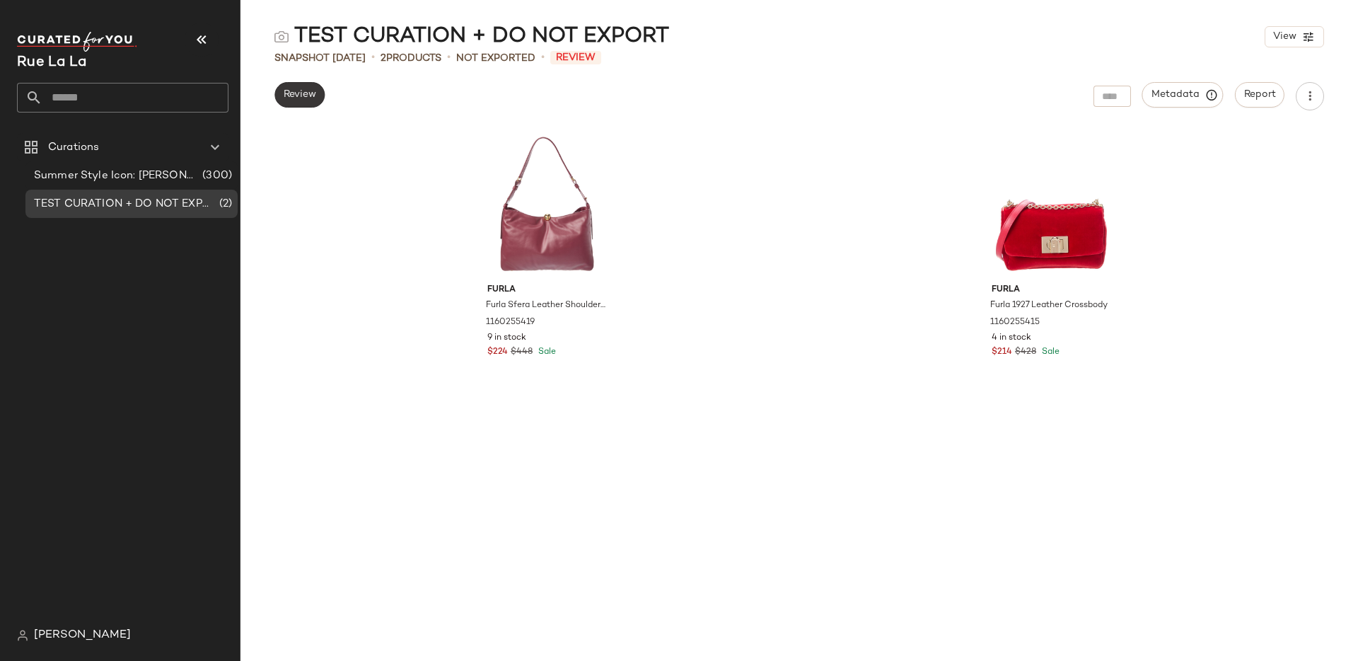
click at [301, 92] on span "Review" at bounding box center [299, 94] width 33 height 11
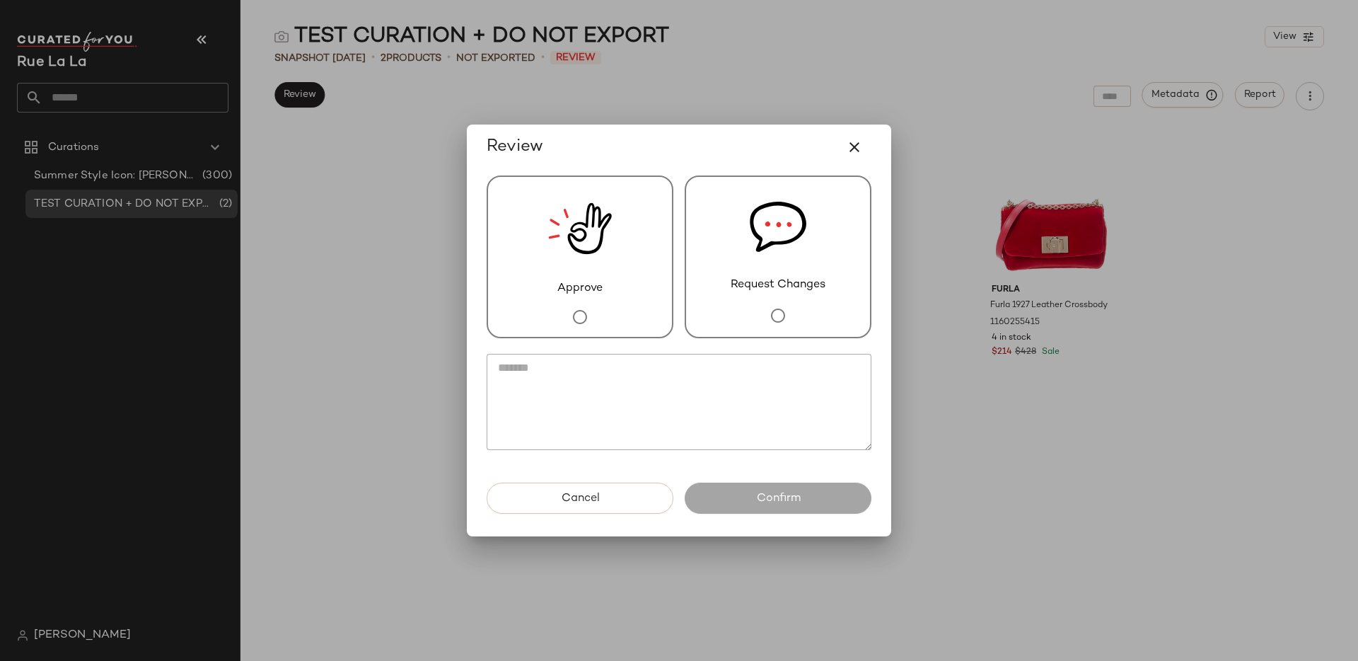
click at [579, 244] on img at bounding box center [580, 228] width 64 height 103
click at [775, 281] on span "Request Changes" at bounding box center [778, 285] width 95 height 17
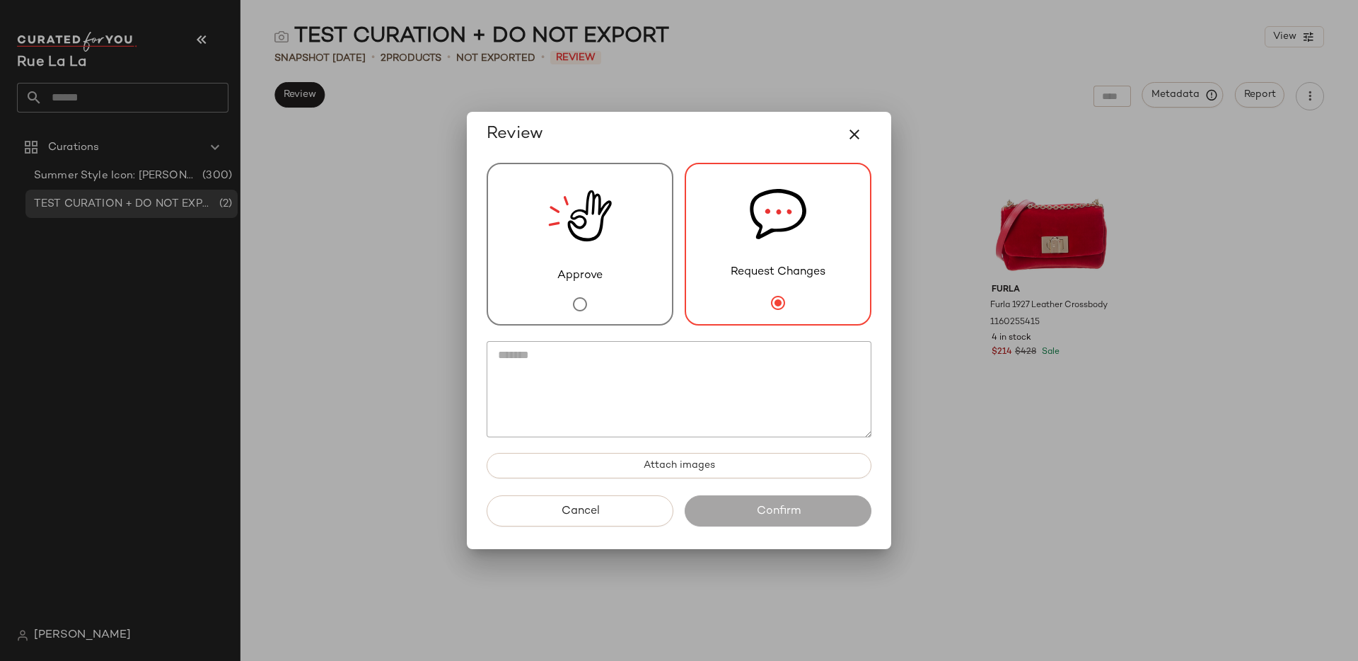
click at [743, 143] on div "Review" at bounding box center [679, 134] width 385 height 34
click at [649, 223] on div "Approve" at bounding box center [580, 244] width 187 height 163
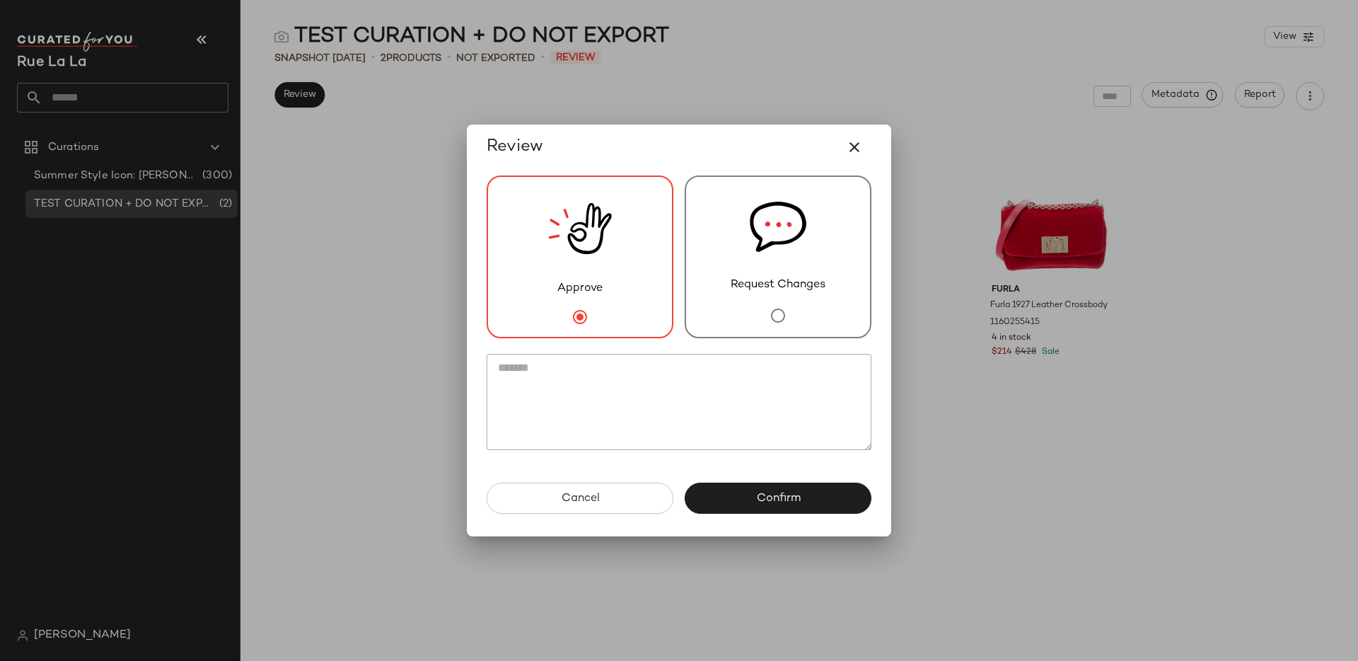
click at [815, 245] on div "Request Changes" at bounding box center [778, 256] width 187 height 163
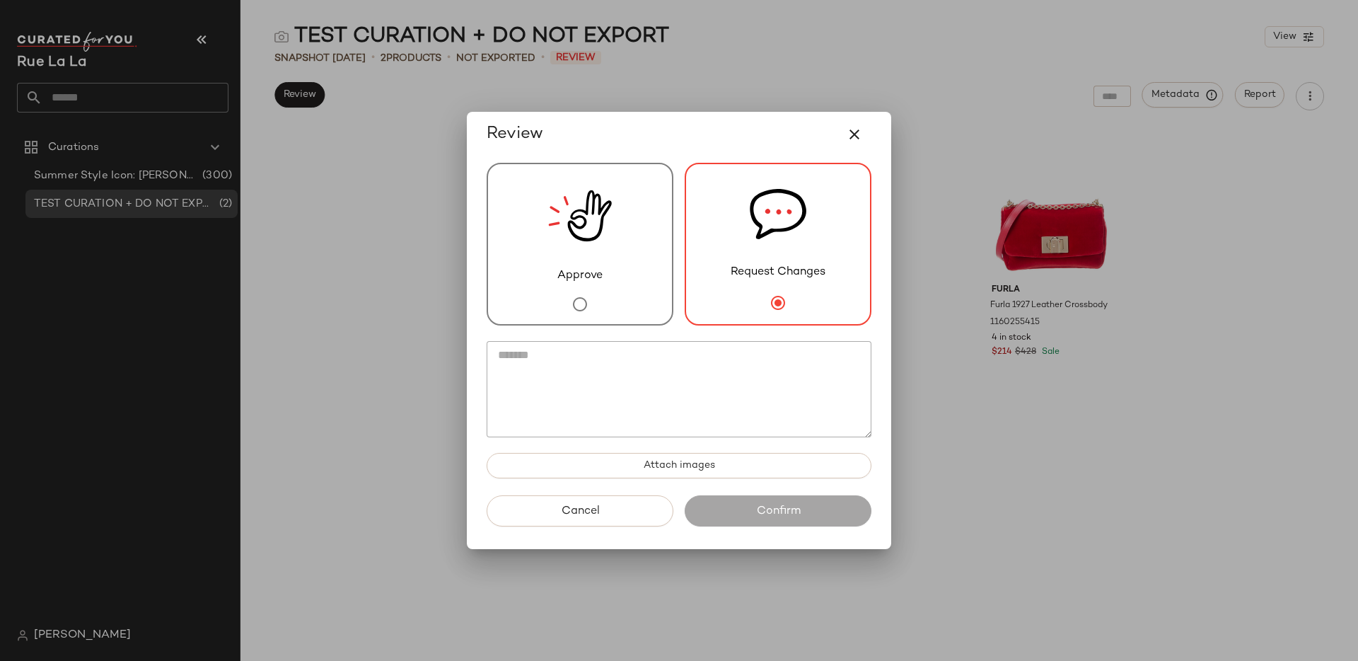
click at [640, 204] on div "Approve" at bounding box center [580, 244] width 187 height 163
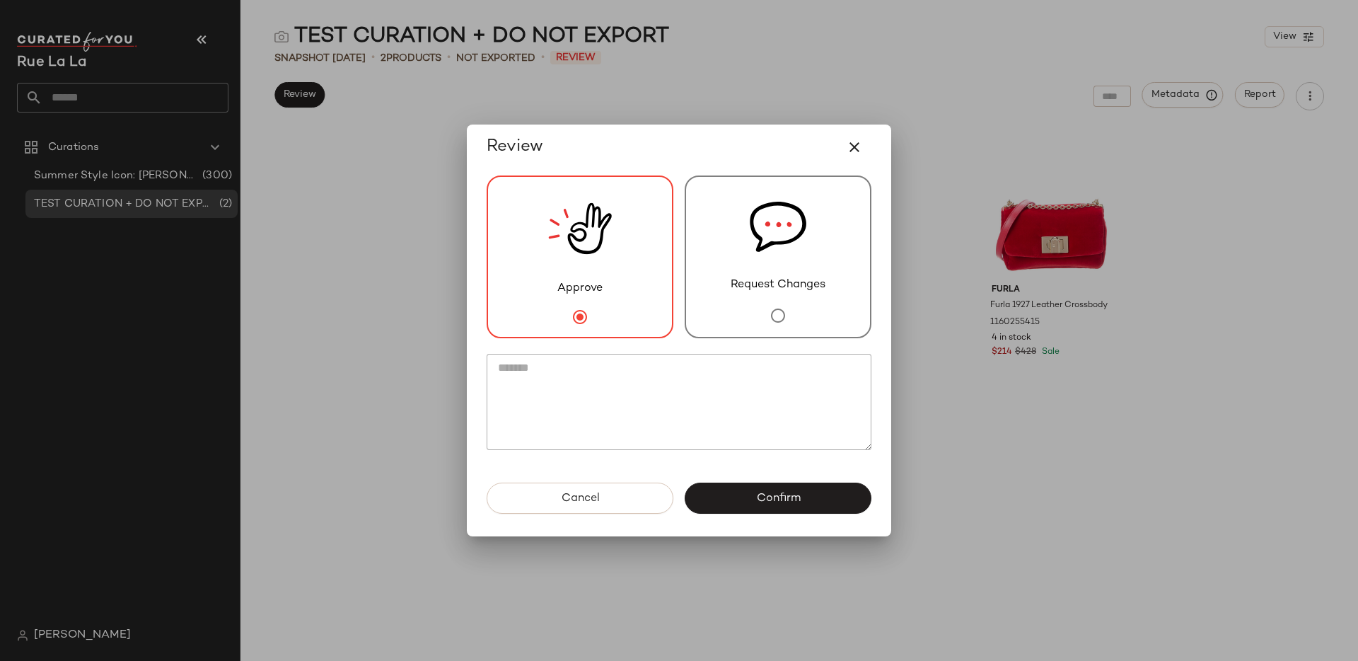
click at [786, 234] on img at bounding box center [778, 227] width 57 height 100
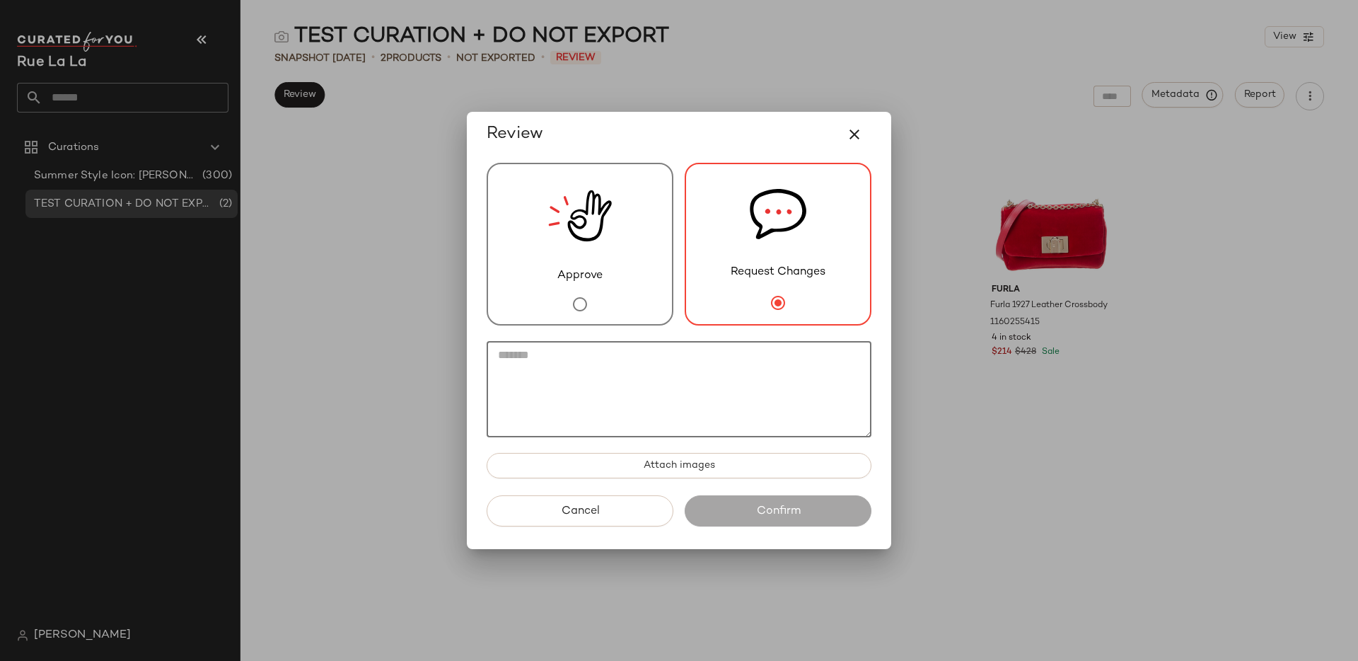
click at [718, 396] on textarea at bounding box center [679, 389] width 385 height 96
type textarea "*********"
click at [861, 127] on icon "button" at bounding box center [854, 134] width 17 height 17
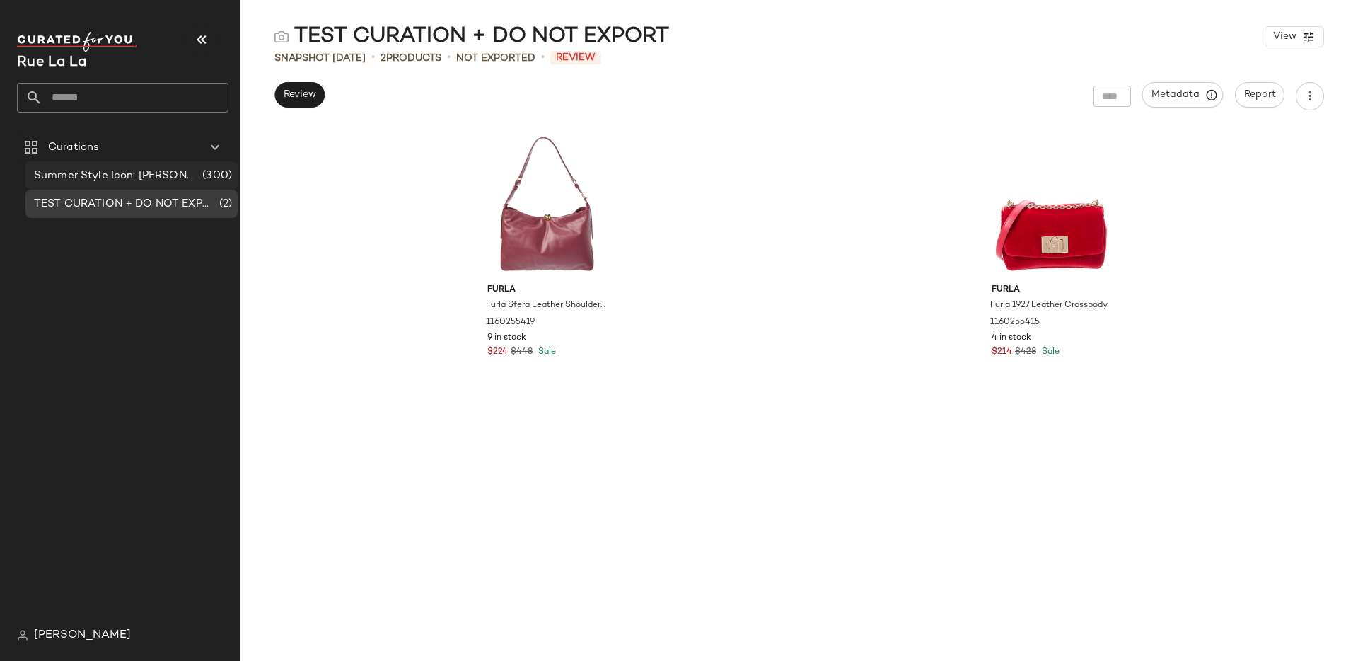
click at [149, 174] on span "Summer Style Icon: [PERSON_NAME]" at bounding box center [116, 176] width 165 height 16
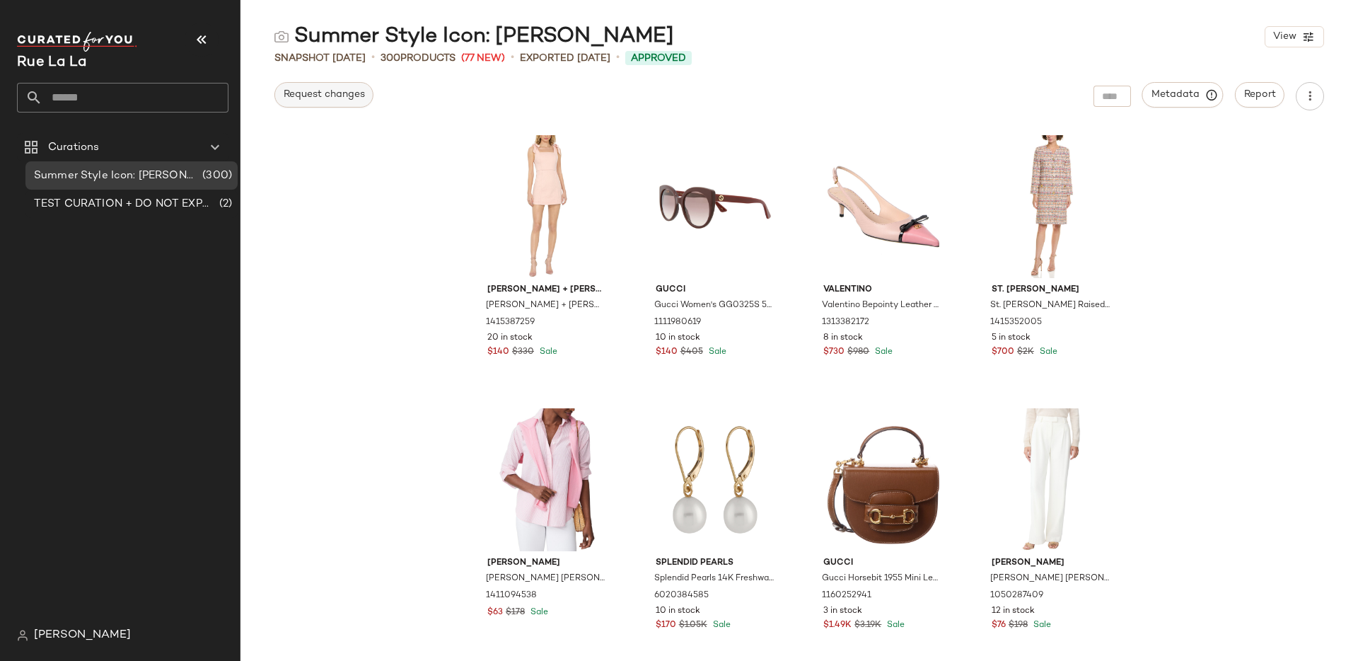
click at [323, 104] on button "Request changes" at bounding box center [323, 94] width 99 height 25
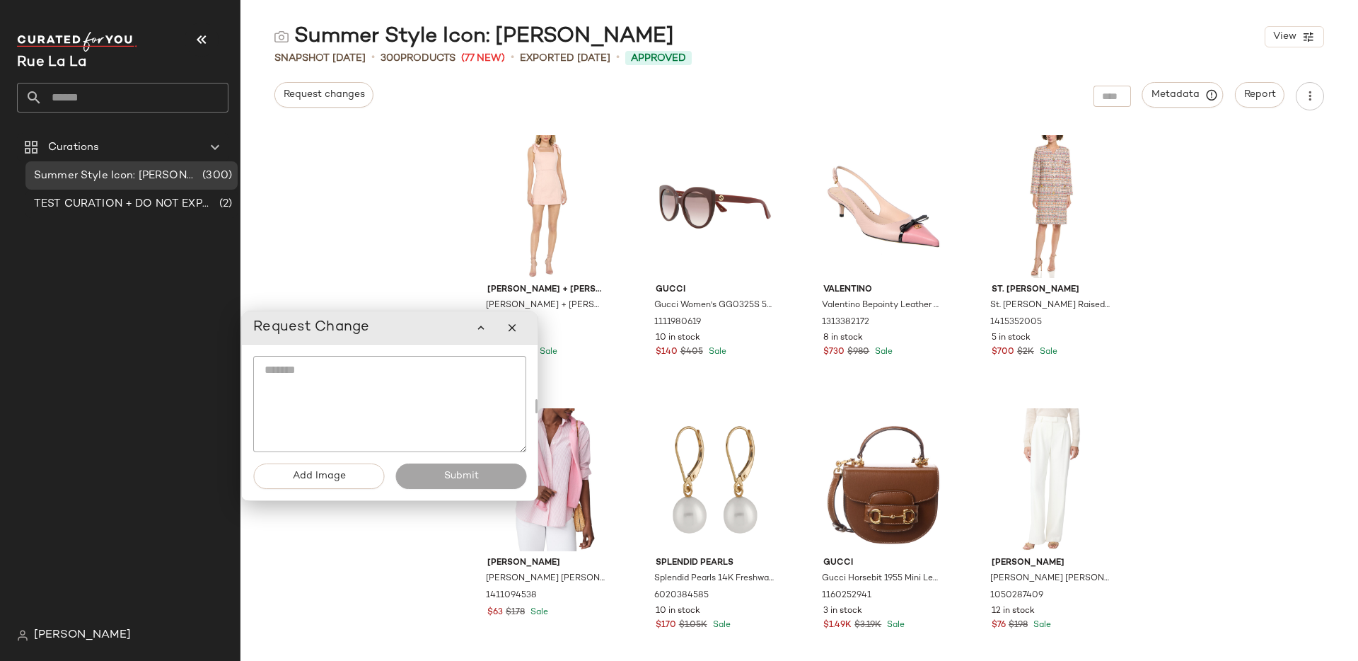
drag, startPoint x: 268, startPoint y: 95, endPoint x: 438, endPoint y: 335, distance: 293.6
click at [438, 335] on div "Request Change" at bounding box center [389, 327] width 273 height 28
click at [513, 327] on icon "button" at bounding box center [512, 326] width 13 height 13
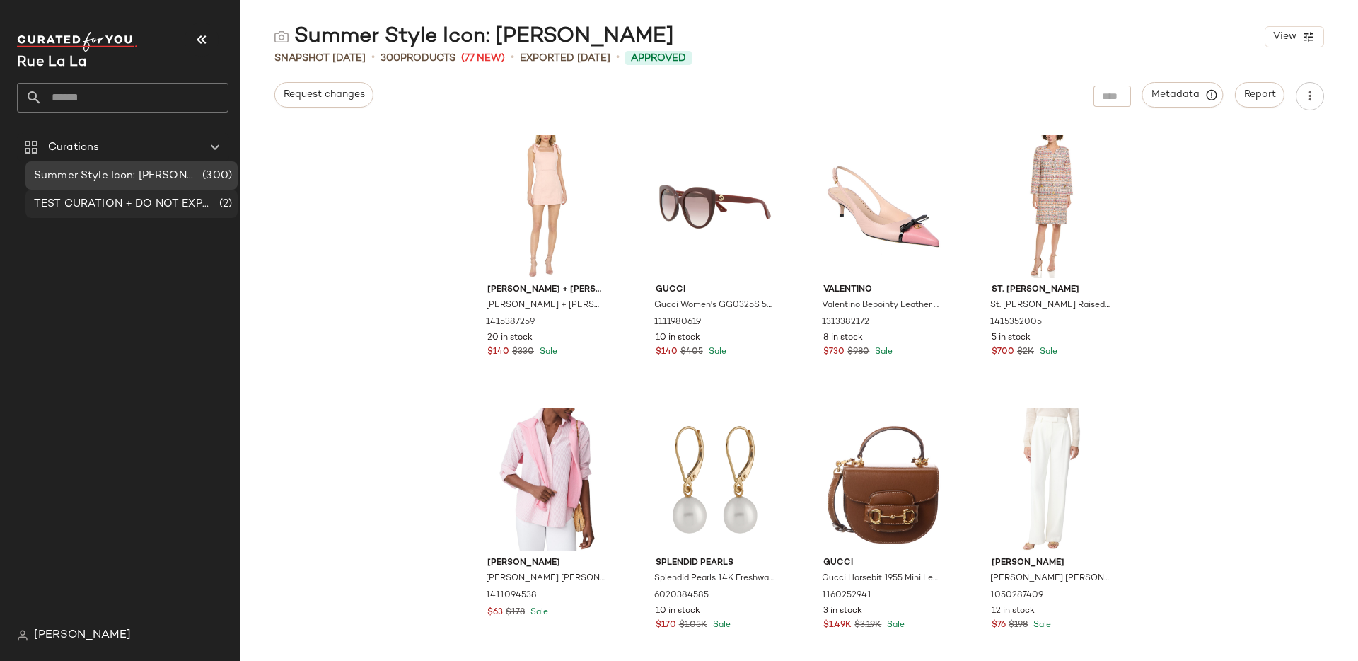
click at [178, 204] on span "TEST CURATION + DO NOT EXPORT" at bounding box center [125, 204] width 182 height 16
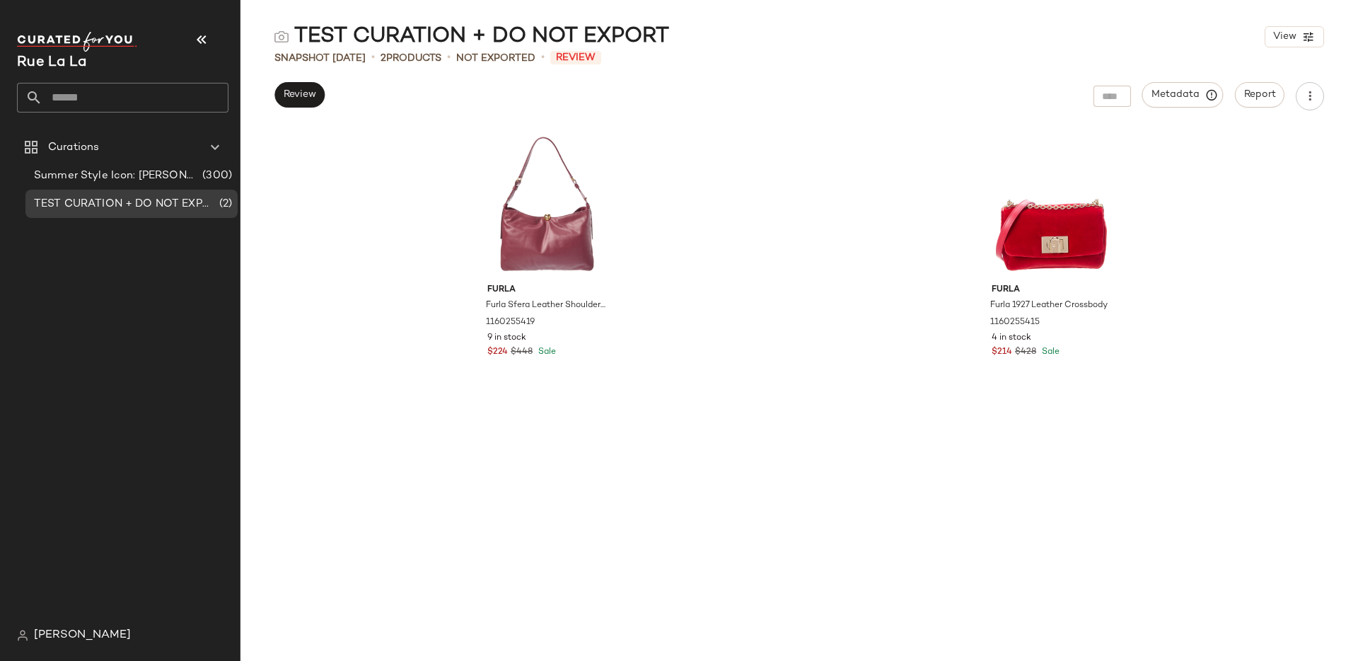
click at [304, 108] on div "Review" at bounding box center [299, 96] width 50 height 28
click at [307, 89] on span "Review" at bounding box center [299, 94] width 33 height 11
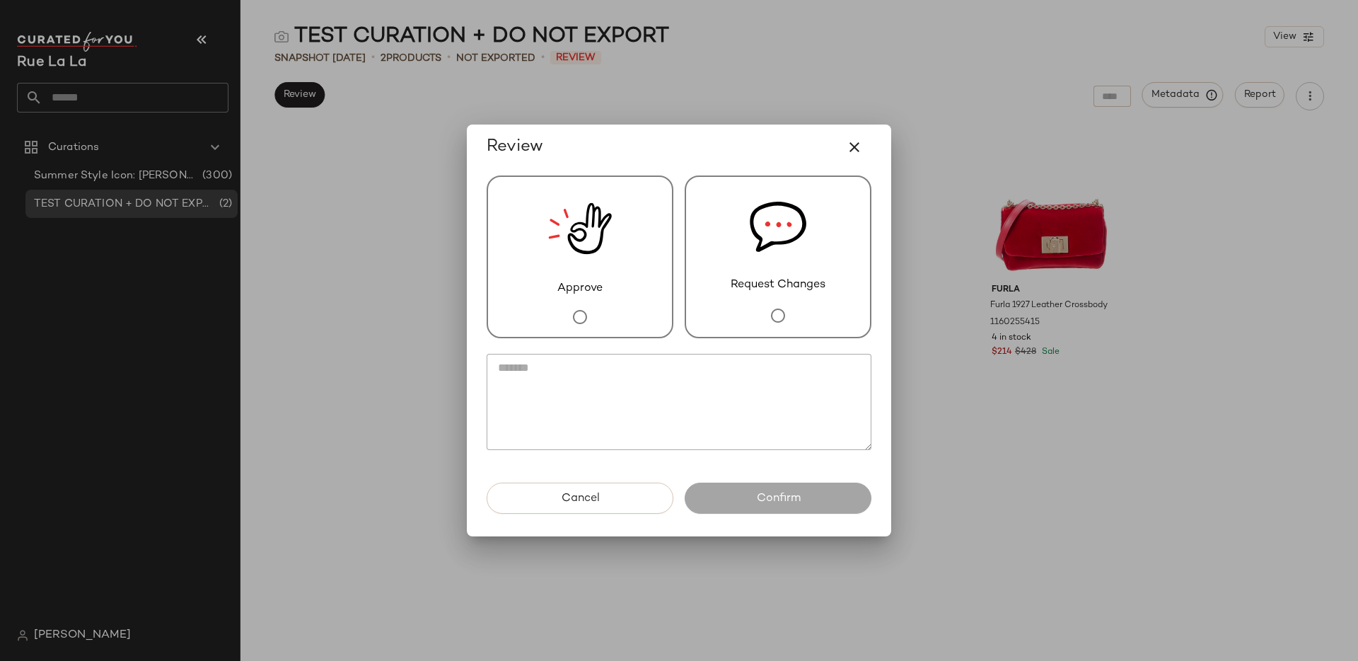
click at [700, 209] on div "Request Changes" at bounding box center [778, 256] width 187 height 163
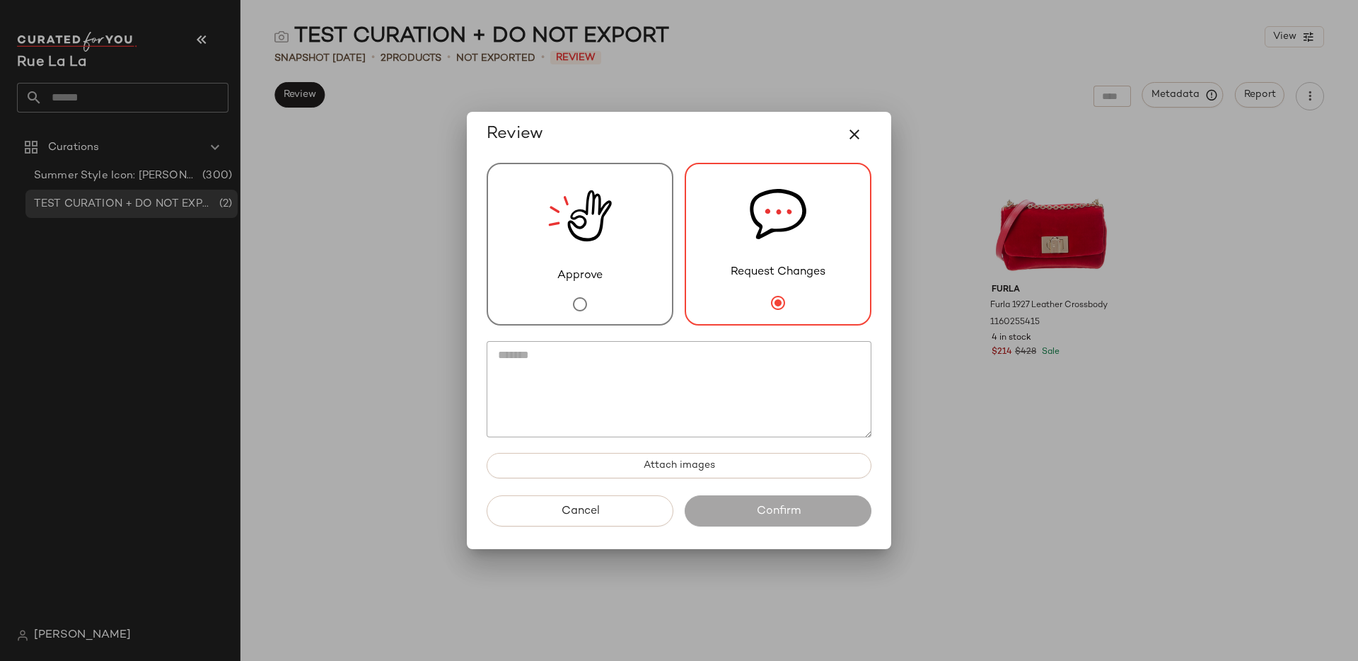
drag, startPoint x: 703, startPoint y: 144, endPoint x: 632, endPoint y: 192, distance: 85.1
click at [632, 194] on div "Review Approve Request Changes Attach images Cancel Confirm" at bounding box center [679, 330] width 424 height 437
click at [851, 138] on icon "button" at bounding box center [854, 134] width 17 height 17
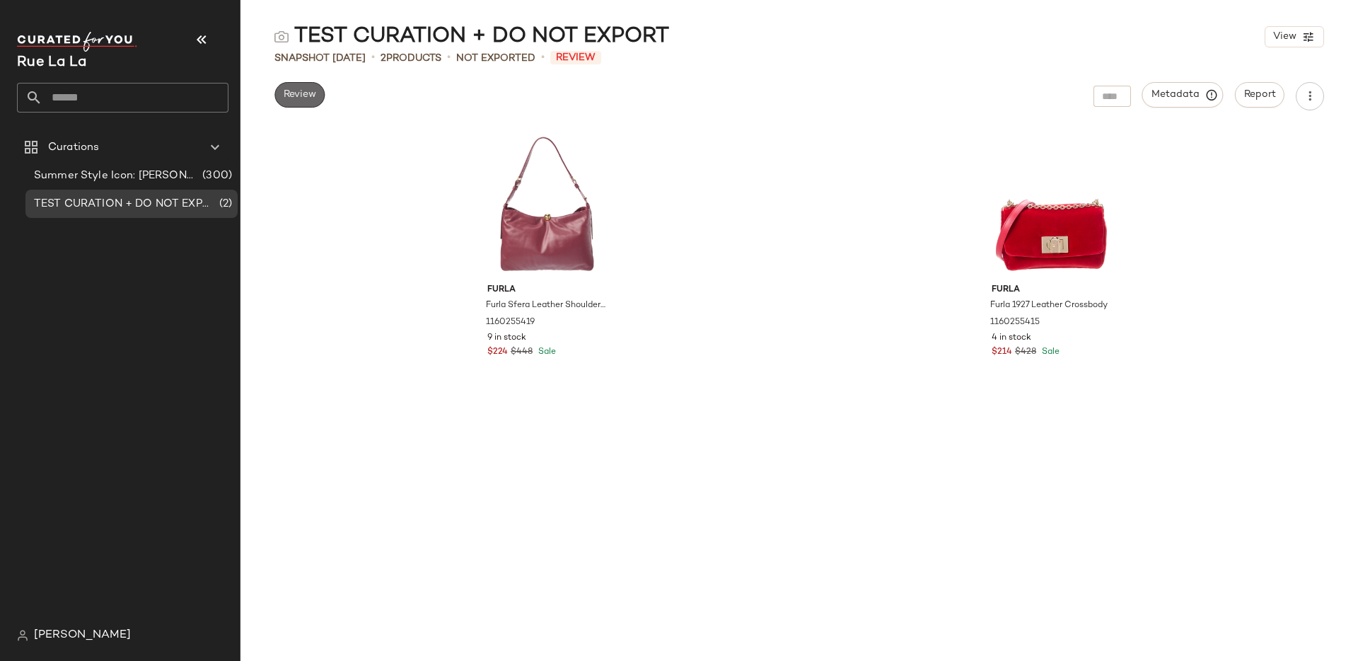
click at [297, 100] on span "Review" at bounding box center [299, 94] width 33 height 11
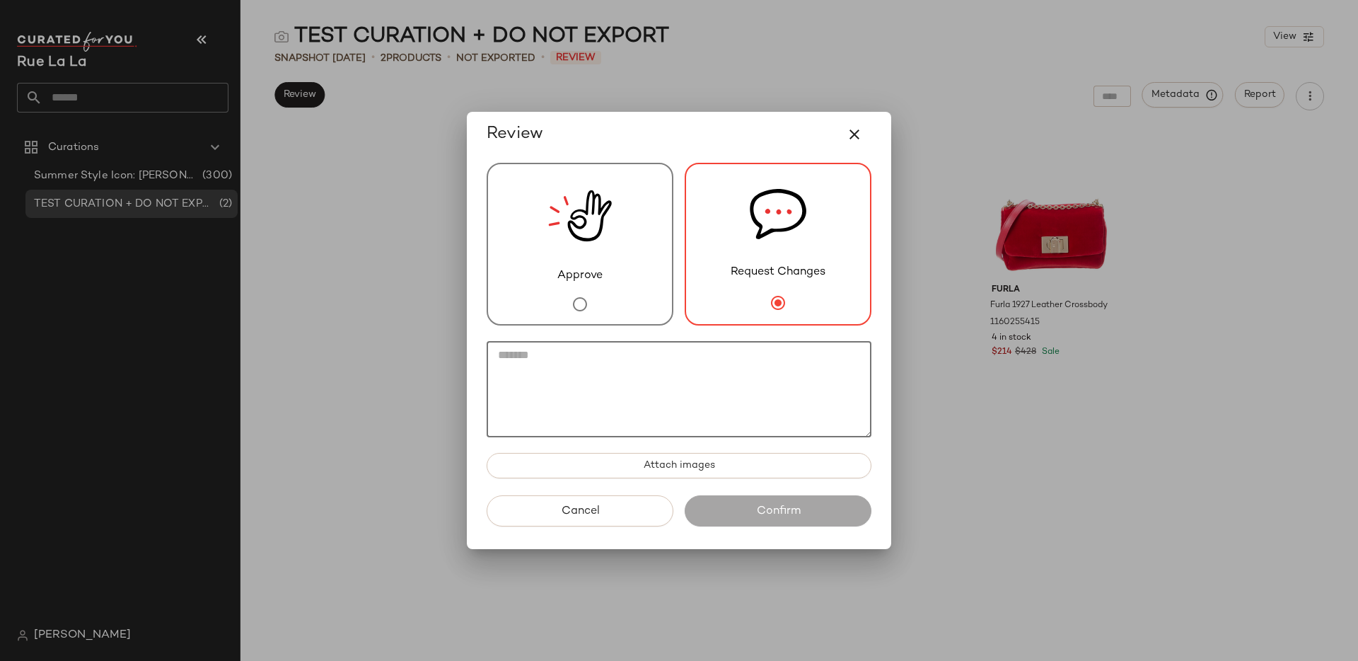
click at [730, 411] on textarea at bounding box center [679, 389] width 385 height 96
type textarea "**********"
click at [734, 505] on button "Confirm" at bounding box center [778, 510] width 187 height 31
